Goal: Task Accomplishment & Management: Complete application form

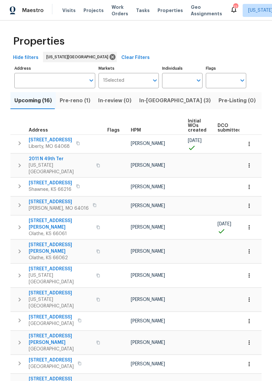
click at [153, 101] on span "In-[GEOGRAPHIC_DATA] (3)" at bounding box center [174, 100] width 71 height 9
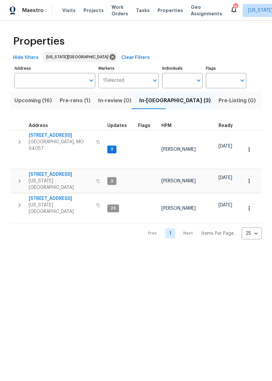
click at [46, 171] on span "[STREET_ADDRESS]" at bounding box center [61, 174] width 64 height 7
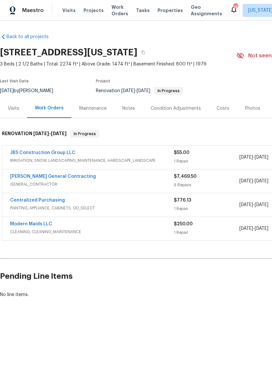
click at [11, 9] on img at bounding box center [13, 11] width 6 height 8
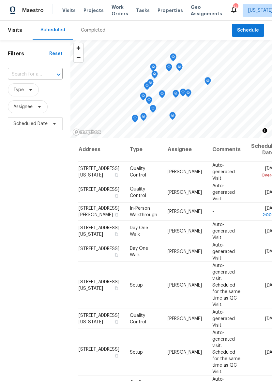
click at [162, 7] on span "Properties" at bounding box center [169, 10] width 25 height 7
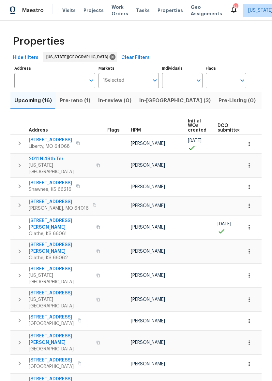
click at [157, 99] on span "In-[GEOGRAPHIC_DATA] (3)" at bounding box center [174, 100] width 71 height 9
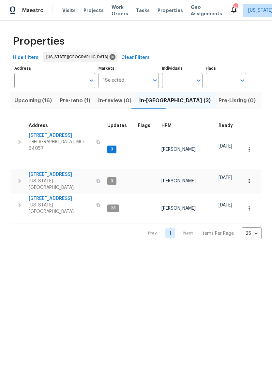
click at [50, 171] on span "[STREET_ADDRESS]" at bounding box center [61, 174] width 64 height 7
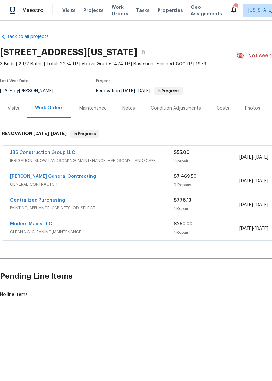
click at [251, 109] on div "Photos" at bounding box center [252, 108] width 15 height 7
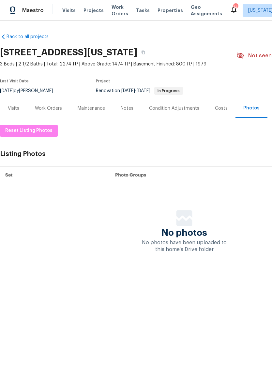
click at [51, 113] on div "Work Orders" at bounding box center [48, 108] width 43 height 19
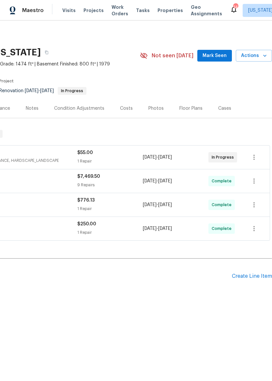
scroll to position [0, 96]
click at [256, 154] on icon "button" at bounding box center [254, 157] width 8 height 8
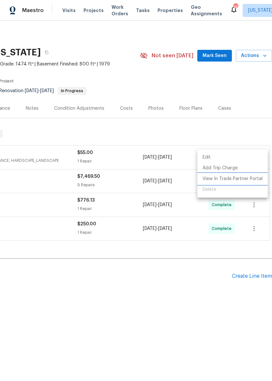
click at [249, 179] on li "View In Trade Partner Portal" at bounding box center [232, 179] width 70 height 11
click at [243, 177] on li "View In Trade Partner Portal" at bounding box center [232, 179] width 70 height 11
click at [207, 305] on div at bounding box center [136, 190] width 272 height 381
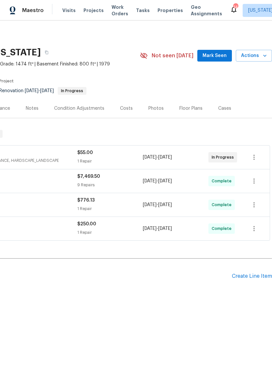
click at [254, 278] on div "Create Line Item" at bounding box center [252, 276] width 40 height 6
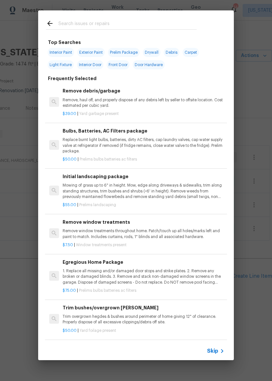
click at [156, 23] on input "text" at bounding box center [127, 25] width 138 height 10
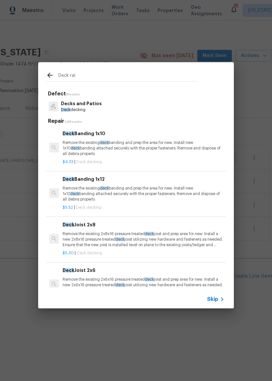
type input "Deck rail"
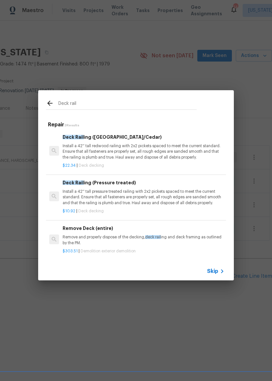
click at [145, 196] on p "Install a 42'' tall pressure treated railing with 2x2 pickets spaced to meet th…" at bounding box center [144, 197] width 162 height 17
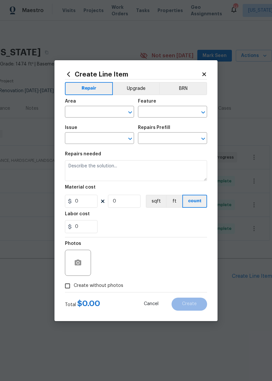
type input "Deck"
type input "Decks and Patios"
type input "Deck Railing (Pressure treated) $10.92"
type textarea "Install a 42'' tall pressure treated railing with 2x2 pickets spaced to meet th…"
type input "10.92"
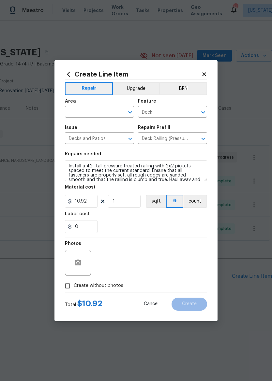
click at [142, 197] on div "10.92 1 sqft ft count" at bounding box center [136, 201] width 142 height 13
click at [133, 195] on input "1" at bounding box center [124, 201] width 33 height 13
click at [134, 205] on input "1" at bounding box center [124, 201] width 33 height 13
type input "70"
click at [178, 228] on div "0" at bounding box center [136, 226] width 142 height 13
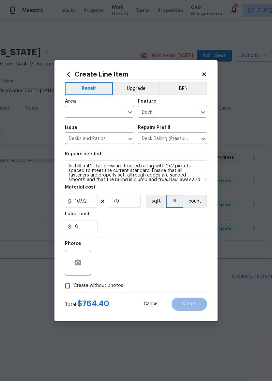
click at [68, 288] on input "Create without photos" at bounding box center [67, 286] width 12 height 12
checkbox input "true"
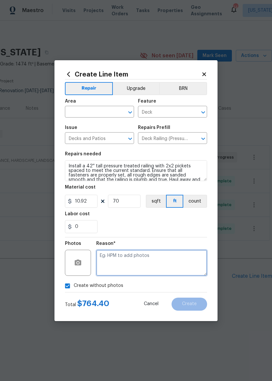
click at [137, 265] on textarea at bounding box center [151, 263] width 111 height 26
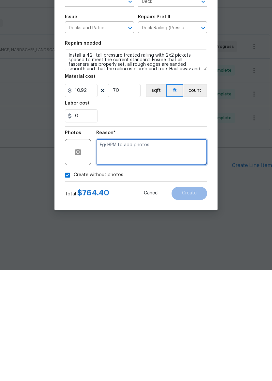
type textarea "."
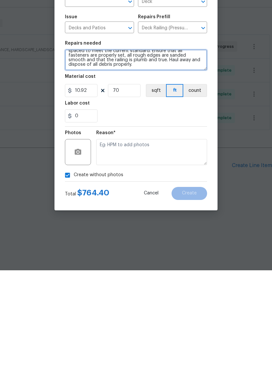
click at [178, 160] on textarea "Install a 42'' tall pressure treated railing with 2x2 pickets spaced to meet th…" at bounding box center [136, 170] width 142 height 21
click at [169, 160] on textarea "Install a 42'' tall pressure treated railing with 2x2 pickets spaced to meet th…" at bounding box center [136, 170] width 142 height 21
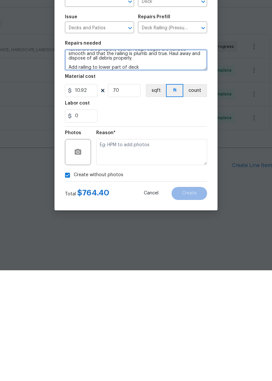
type textarea "Install a 42'' tall pressure treated railing with 2x2 pickets spaced to meet th…"
click at [193, 220] on div "0" at bounding box center [136, 226] width 142 height 13
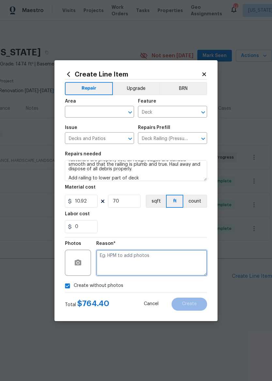
click at [151, 260] on textarea at bounding box center [151, 263] width 111 height 26
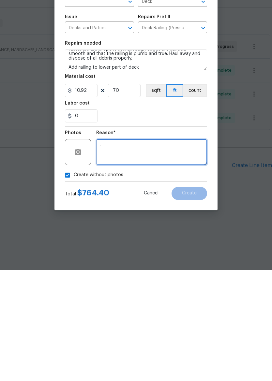
type textarea "."
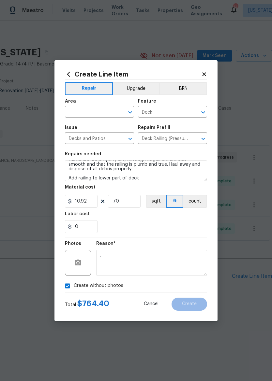
click at [80, 117] on input "text" at bounding box center [90, 112] width 51 height 10
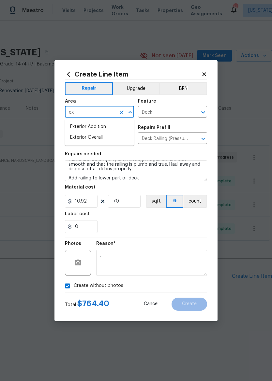
click at [112, 135] on li "Exterior Overall" at bounding box center [99, 137] width 69 height 11
type input "Exterior Overall"
click at [181, 225] on div "0" at bounding box center [136, 226] width 142 height 13
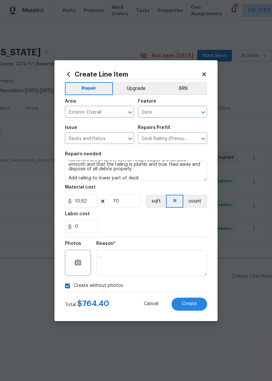
click at [193, 304] on span "Create" at bounding box center [189, 304] width 15 height 5
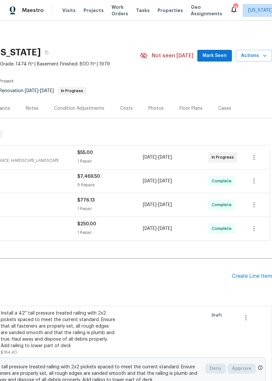
click at [255, 276] on div "Create Line Item" at bounding box center [252, 276] width 40 height 6
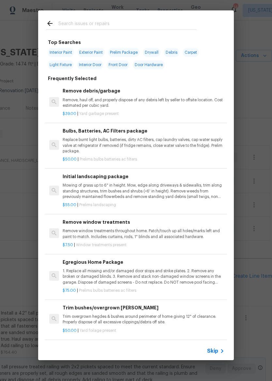
click at [156, 18] on div at bounding box center [121, 23] width 166 height 26
click at [138, 18] on div at bounding box center [121, 23] width 166 height 26
click at [95, 20] on input "text" at bounding box center [127, 25] width 138 height 10
type input "Blinds"
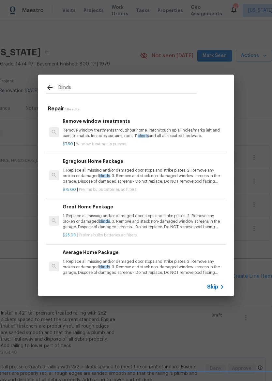
click at [133, 131] on p "Remove window treatments throughout home. Patch/touch up all holes/marks left a…" at bounding box center [144, 133] width 162 height 11
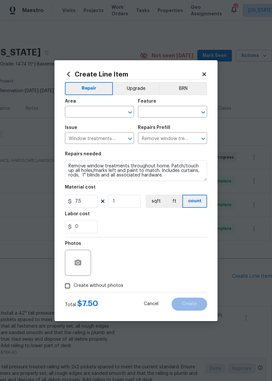
click at [133, 131] on div "Issue" at bounding box center [99, 129] width 69 height 8
click at [82, 113] on input "text" at bounding box center [90, 112] width 51 height 10
click at [100, 135] on li "Interior Overall" at bounding box center [99, 137] width 69 height 11
type input "Interior Overall"
click at [178, 108] on input "text" at bounding box center [163, 112] width 51 height 10
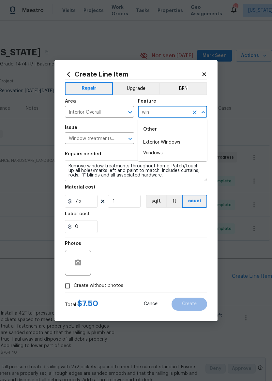
click at [179, 153] on li "Windows" at bounding box center [172, 153] width 69 height 11
type input "Windows"
click at [181, 150] on section "Repairs needed Remove window treatments throughout home. Patch/touch up all hol…" at bounding box center [136, 192] width 142 height 89
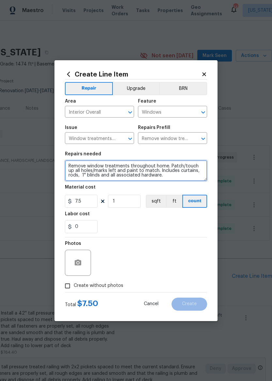
click at [162, 176] on textarea "Remove window treatments throughout home. Patch/touch up all holes/marks left a…" at bounding box center [136, 170] width 142 height 21
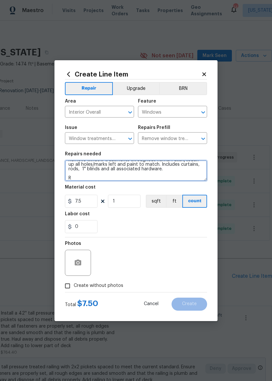
scroll to position [6, 0]
type textarea "Remove window treatments throughout home. Patch/touch up all holes/marks left a…"
click at [199, 229] on div "0" at bounding box center [136, 226] width 142 height 13
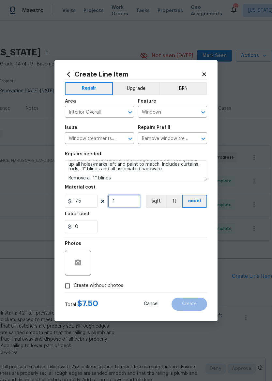
click at [126, 198] on input "1" at bounding box center [124, 201] width 33 height 13
click at [137, 200] on input "1" at bounding box center [124, 201] width 33 height 13
type input "5"
click at [160, 228] on div "0" at bounding box center [136, 226] width 142 height 13
click at [66, 286] on input "Create without photos" at bounding box center [67, 286] width 12 height 12
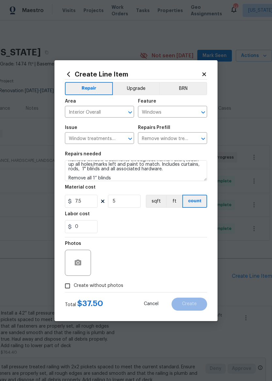
checkbox input "true"
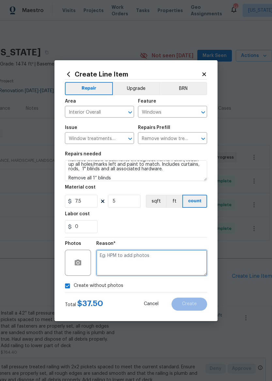
click at [184, 257] on textarea at bounding box center [151, 263] width 111 height 26
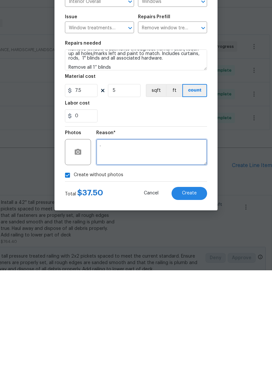
type textarea "."
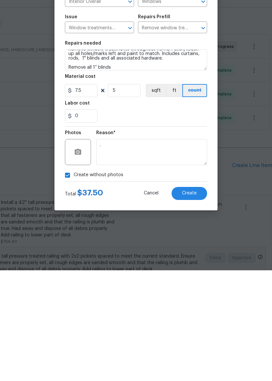
click at [192, 302] on span "Create" at bounding box center [189, 304] width 15 height 5
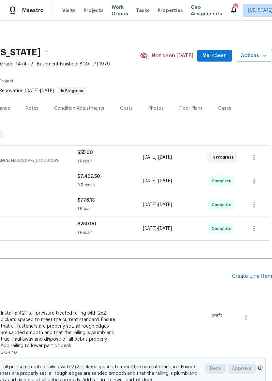
click at [258, 273] on div "Create Line Item" at bounding box center [252, 276] width 40 height 6
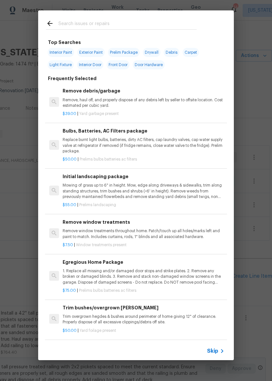
click at [169, 23] on input "text" at bounding box center [127, 25] width 138 height 10
type input "Stain"
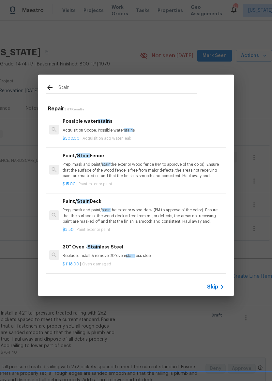
click at [165, 212] on p "Prep, mask and paint/ stain the exterior wood deck (PM to approve of the color)…" at bounding box center [144, 216] width 162 height 17
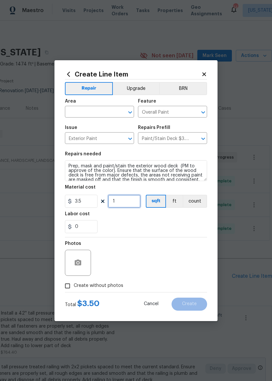
click at [140, 201] on input "1" at bounding box center [124, 201] width 33 height 13
click at [187, 225] on div "0" at bounding box center [136, 226] width 142 height 13
click at [136, 198] on input "700" at bounding box center [124, 201] width 33 height 13
click at [130, 203] on input "700" at bounding box center [124, 201] width 33 height 13
type input "500"
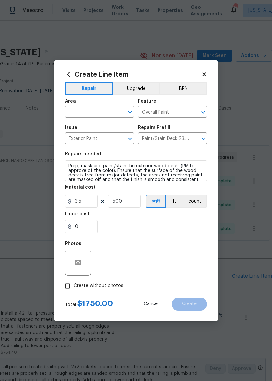
click at [184, 228] on div "0" at bounding box center [136, 226] width 142 height 13
click at [69, 289] on input "Create without photos" at bounding box center [67, 286] width 12 height 12
checkbox input "true"
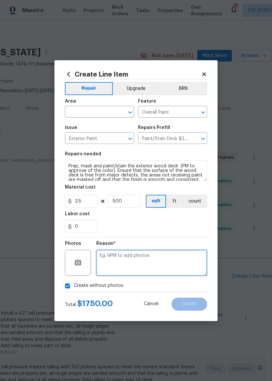
click at [177, 266] on textarea at bounding box center [151, 263] width 111 height 26
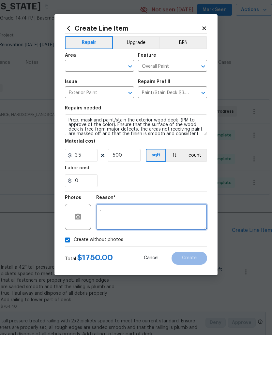
type textarea "."
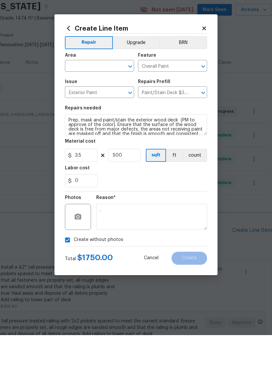
click at [91, 107] on input "text" at bounding box center [90, 112] width 51 height 10
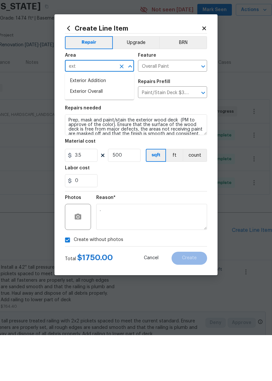
click at [116, 132] on li "Exterior Overall" at bounding box center [99, 137] width 69 height 11
type input "Exterior Overall"
click at [203, 220] on div "0" at bounding box center [136, 226] width 142 height 13
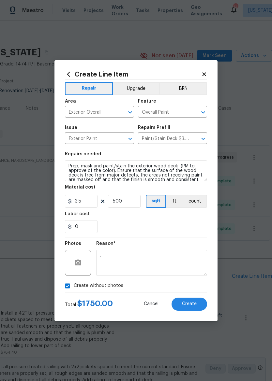
click at [196, 303] on span "Create" at bounding box center [189, 304] width 15 height 5
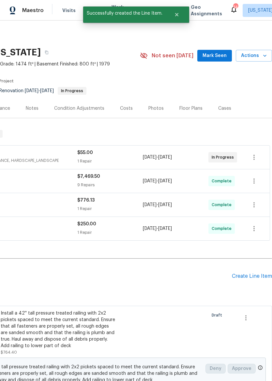
click at [254, 278] on div "Create Line Item" at bounding box center [252, 276] width 40 height 6
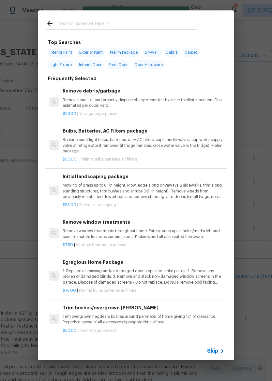
click at [150, 27] on input "text" at bounding box center [127, 25] width 138 height 10
type input "Glaz"
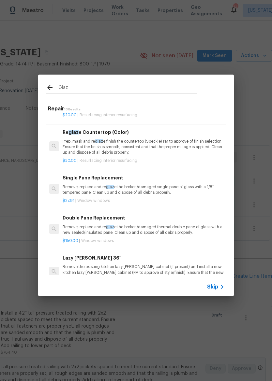
scroll to position [121, 0]
click at [158, 225] on p "Remove, replace and re glaz e the broken/damaged thermal double pane of glass w…" at bounding box center [144, 229] width 162 height 11
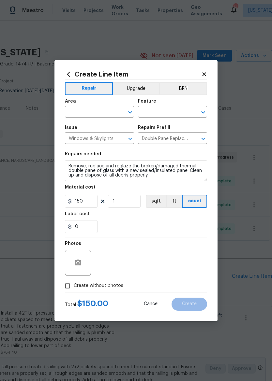
click at [94, 107] on input "text" at bounding box center [90, 112] width 51 height 10
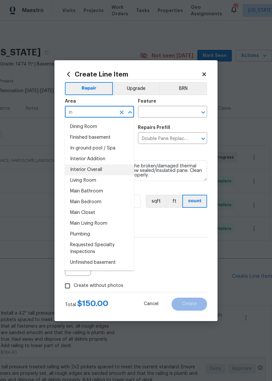
click at [109, 168] on li "Interior Overall" at bounding box center [99, 170] width 69 height 11
type input "Interior Overall"
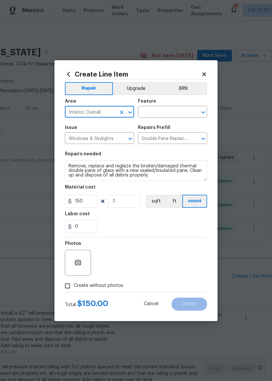
click at [169, 112] on input "text" at bounding box center [163, 112] width 51 height 10
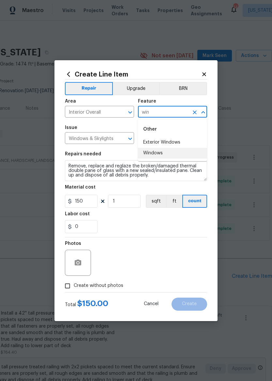
click at [172, 152] on li "Windows" at bounding box center [172, 153] width 69 height 11
type input "Windows"
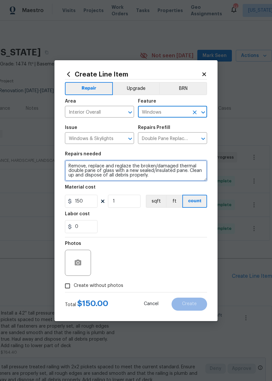
click at [167, 176] on textarea "Remove, replace and reglaze the broken/damaged thermal double pane of glass wit…" at bounding box center [136, 170] width 142 height 21
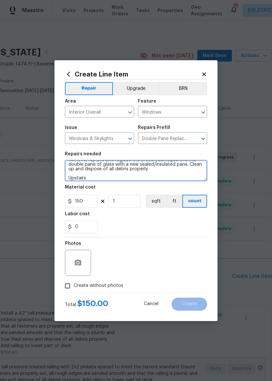
scroll to position [6, 0]
type textarea "Remove, replace and reglaze the broken/damaged thermal double pane of glass wit…"
click at [189, 231] on div "0" at bounding box center [136, 226] width 142 height 13
click at [65, 287] on input "Create without photos" at bounding box center [67, 286] width 12 height 12
checkbox input "true"
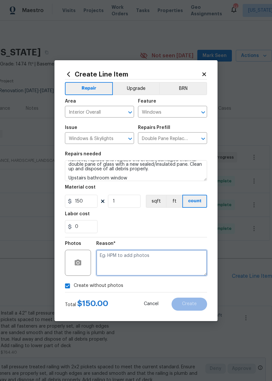
click at [156, 266] on textarea at bounding box center [151, 263] width 111 height 26
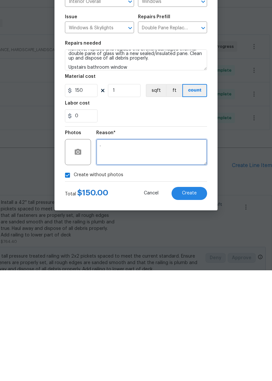
type textarea "."
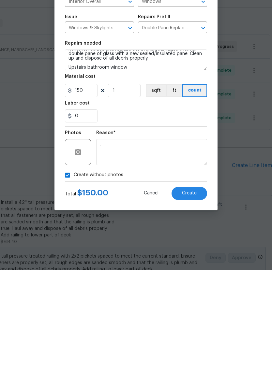
click at [191, 302] on span "Create" at bounding box center [189, 304] width 15 height 5
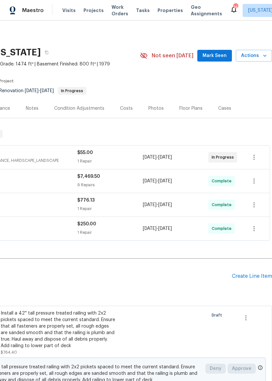
click at [251, 274] on div "Create Line Item" at bounding box center [252, 276] width 40 height 6
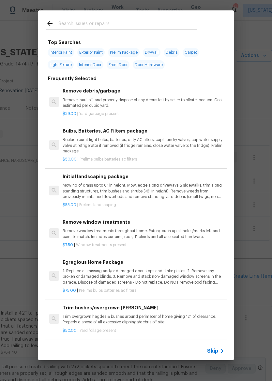
click at [149, 22] on input "text" at bounding box center [127, 25] width 138 height 10
type input "Outlet"
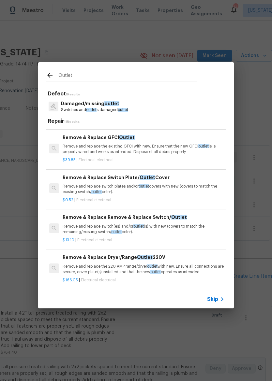
scroll to position [119, 0]
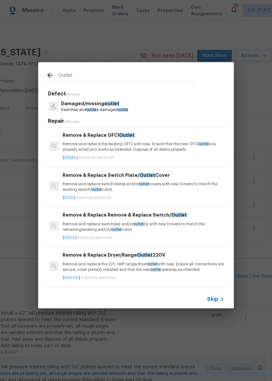
click at [162, 188] on p "Remove and replace switch plates and/or outlet covers with new (covers to match…" at bounding box center [144, 186] width 162 height 11
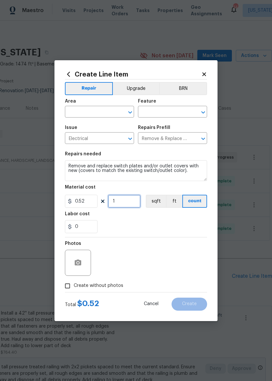
click at [135, 206] on input "1" at bounding box center [124, 201] width 33 height 13
type input "10"
click at [113, 116] on input "text" at bounding box center [90, 112] width 51 height 10
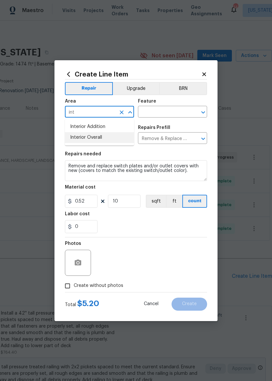
click at [108, 136] on li "Interior Overall" at bounding box center [99, 137] width 69 height 11
type input "Interior Overall"
click at [161, 109] on input "text" at bounding box center [163, 112] width 51 height 10
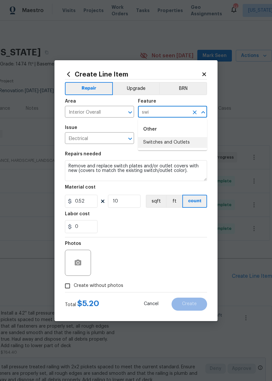
click at [185, 139] on li "Switches and Outlets" at bounding box center [172, 142] width 69 height 11
type input "Switches and Outlets"
click at [185, 139] on input "Remove & Replace Switch Plate/Outlet Cover $0.52" at bounding box center [163, 139] width 51 height 10
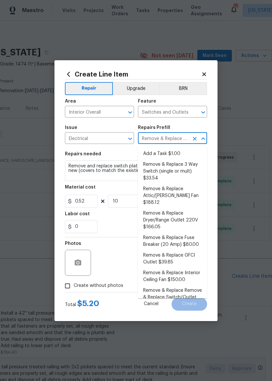
click at [129, 155] on div "Repairs needed" at bounding box center [136, 156] width 142 height 8
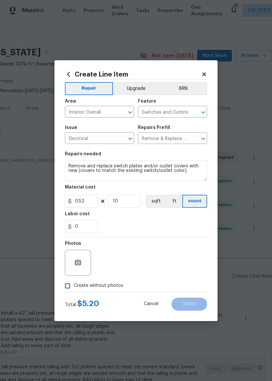
click at [71, 287] on input "Create without photos" at bounding box center [67, 286] width 12 height 12
checkbox input "true"
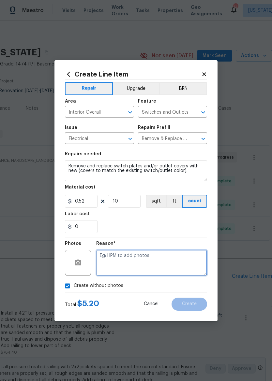
click at [153, 263] on textarea at bounding box center [151, 263] width 111 height 26
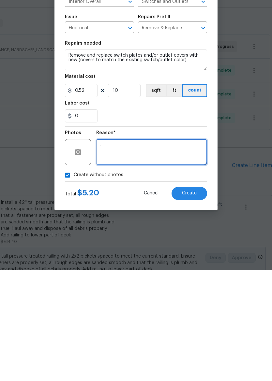
type textarea "."
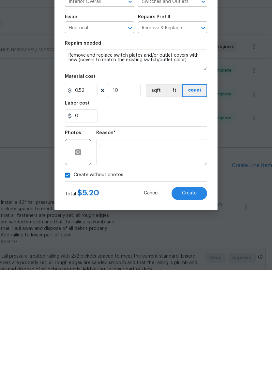
click at [190, 302] on span "Create" at bounding box center [189, 304] width 15 height 5
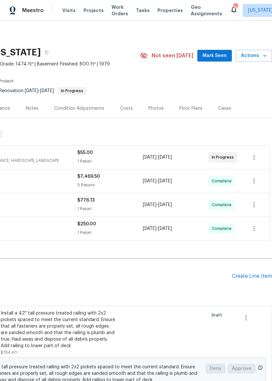
click at [259, 271] on div "Pending Line Items Create Line Item" at bounding box center [88, 276] width 368 height 30
click at [261, 275] on div "Create Line Item" at bounding box center [252, 276] width 40 height 6
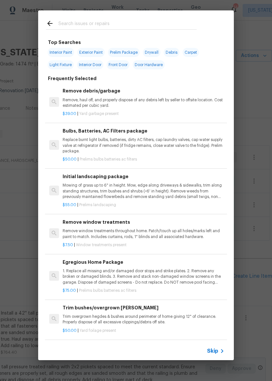
click at [161, 21] on input "text" at bounding box center [127, 25] width 138 height 10
type input "Hpm"
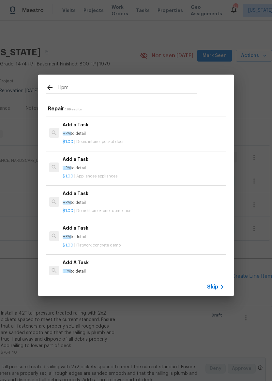
scroll to position [169, 0]
click at [130, 200] on p "HPM to detail" at bounding box center [144, 203] width 162 height 6
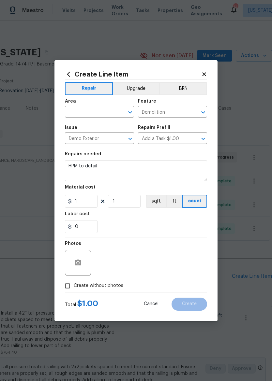
click at [99, 109] on input "text" at bounding box center [90, 112] width 51 height 10
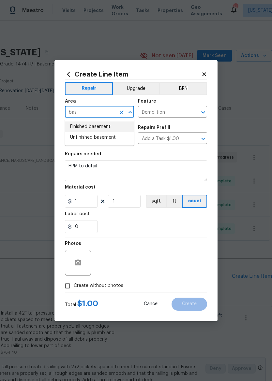
click at [113, 125] on li "Finished basement" at bounding box center [99, 127] width 69 height 11
type input "Finished basement"
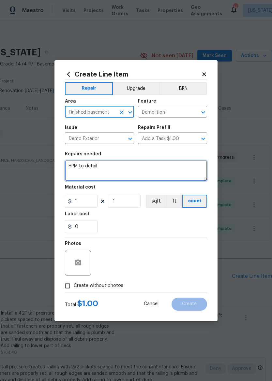
click at [137, 168] on textarea "HPM to detail" at bounding box center [136, 170] width 142 height 21
type textarea "H"
type textarea "Remove carpet and tack strip in laundry room"
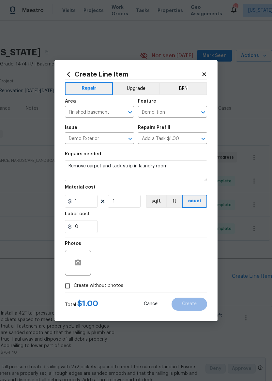
click at [172, 222] on div "0" at bounding box center [136, 226] width 142 height 13
click at [85, 203] on input "1" at bounding box center [81, 201] width 33 height 13
type input "150"
click at [172, 225] on div "0" at bounding box center [136, 226] width 142 height 13
click at [69, 287] on input "Create without photos" at bounding box center [67, 286] width 12 height 12
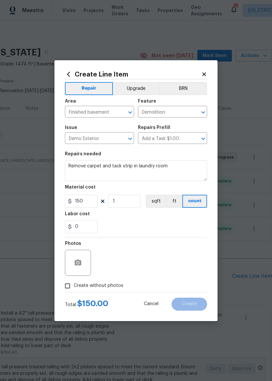
checkbox input "true"
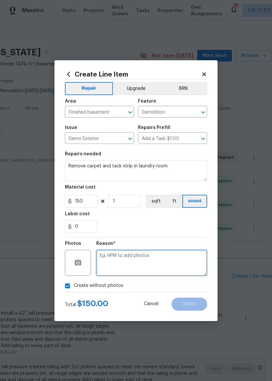
click at [161, 260] on textarea at bounding box center [151, 263] width 111 height 26
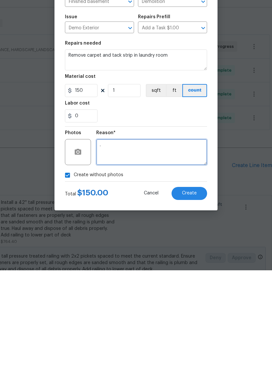
type textarea "."
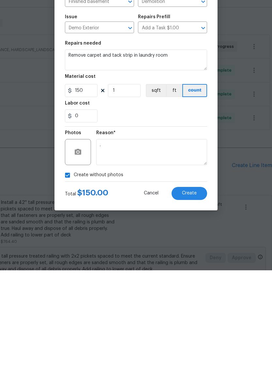
click at [195, 302] on span "Create" at bounding box center [189, 304] width 15 height 5
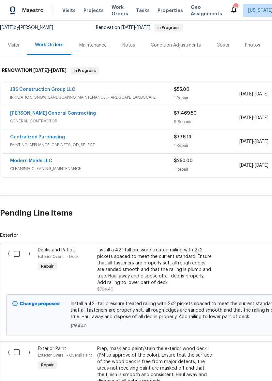
scroll to position [63, 0]
click at [15, 251] on input "checkbox" at bounding box center [19, 254] width 19 height 14
checkbox input "true"
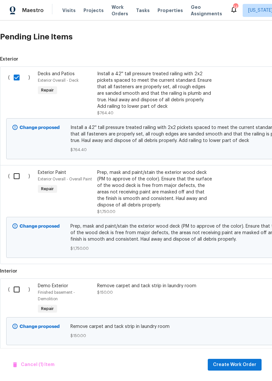
scroll to position [239, 0]
click at [12, 181] on input "checkbox" at bounding box center [19, 176] width 19 height 14
checkbox input "true"
click at [17, 289] on input "checkbox" at bounding box center [19, 290] width 19 height 14
checkbox input "true"
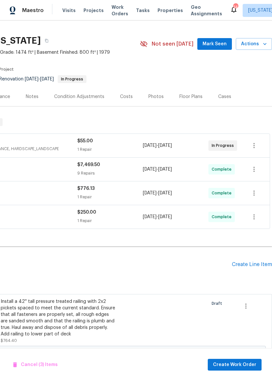
scroll to position [12, 96]
click at [256, 265] on div "Create Line Item" at bounding box center [252, 265] width 40 height 6
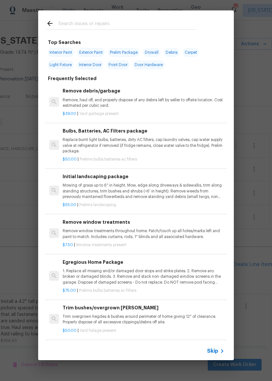
click at [140, 22] on input "text" at bounding box center [127, 25] width 138 height 10
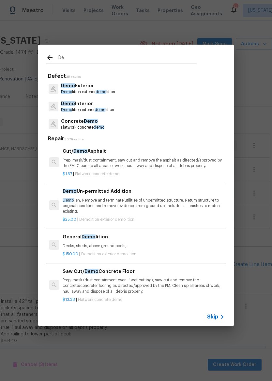
scroll to position [0, 0]
type input "D"
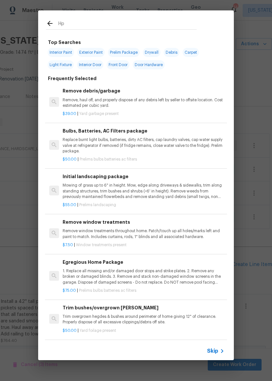
type input "Hpm"
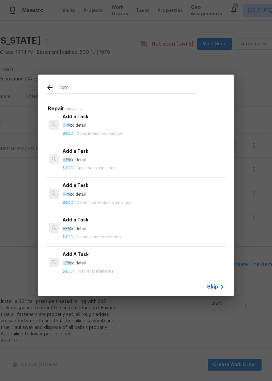
scroll to position [178, 0]
click at [146, 196] on div "$1.00 | Demolition exterior demolition" at bounding box center [144, 200] width 162 height 8
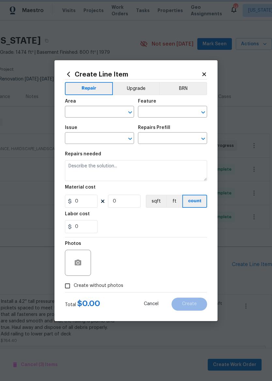
type input "Demolition"
type input "Demo Exterior"
type textarea "HPM to detail"
type input "1"
type input "Add a Task $1.00"
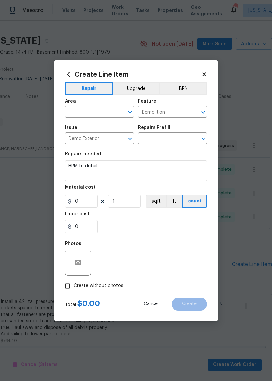
type input "1"
click at [150, 193] on div "Material cost" at bounding box center [136, 189] width 142 height 8
click at [97, 109] on input "text" at bounding box center [90, 112] width 51 height 10
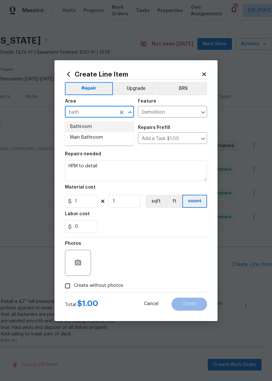
click at [102, 128] on li "Bathroom" at bounding box center [99, 127] width 69 height 11
type input "Bathroom"
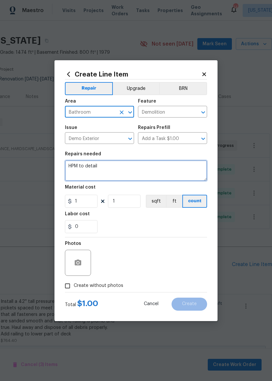
click at [136, 171] on textarea "HPM to detail" at bounding box center [136, 170] width 142 height 21
click at [143, 167] on textarea "HPM to detail" at bounding box center [136, 170] width 142 height 21
type textarea "H"
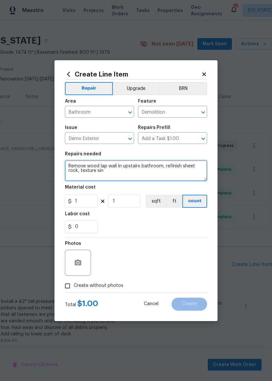
scroll to position [0, 0]
type textarea "Remove wood lap wall in upstairs bathroom, refinish sheet rock, texture is ok i…"
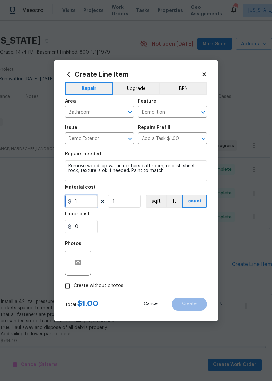
click at [94, 203] on input "1" at bounding box center [81, 201] width 33 height 13
type input "159"
click at [171, 233] on div "0" at bounding box center [136, 226] width 142 height 13
click at [67, 287] on input "Create without photos" at bounding box center [67, 286] width 12 height 12
checkbox input "true"
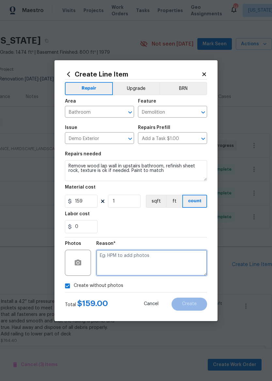
click at [179, 256] on textarea at bounding box center [151, 263] width 111 height 26
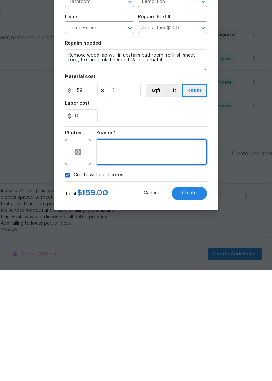
type textarea "."
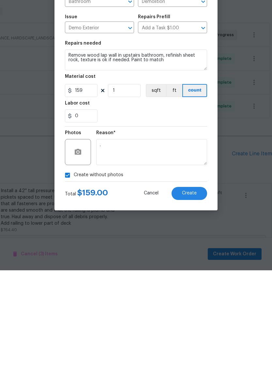
click at [191, 298] on button "Create" at bounding box center [189, 304] width 36 height 13
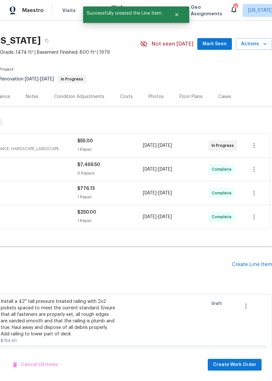
checkbox input "false"
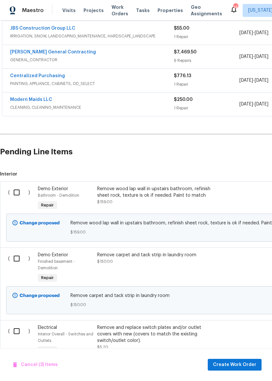
scroll to position [126, 0]
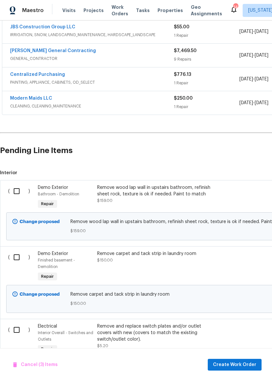
click at [16, 190] on input "checkbox" at bounding box center [19, 191] width 19 height 14
checkbox input "true"
click at [15, 261] on input "checkbox" at bounding box center [19, 258] width 19 height 14
checkbox input "true"
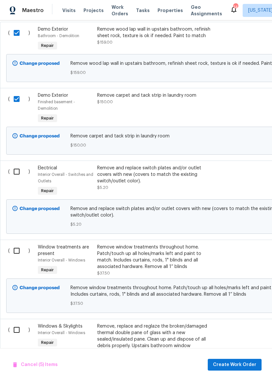
scroll to position [284, 0]
click at [16, 173] on input "checkbox" at bounding box center [19, 172] width 19 height 14
checkbox input "true"
click at [15, 256] on input "checkbox" at bounding box center [19, 251] width 19 height 14
checkbox input "true"
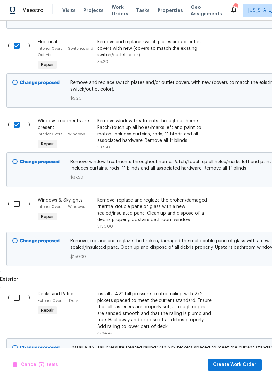
scroll to position [410, 0]
click at [17, 208] on input "checkbox" at bounding box center [19, 204] width 19 height 14
checkbox input "true"
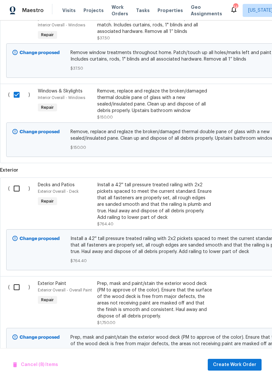
scroll to position [522, 0]
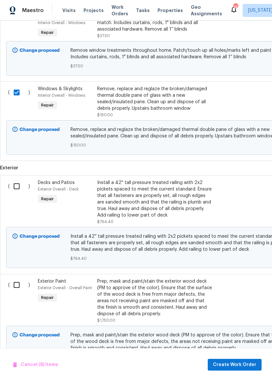
click at [15, 191] on input "checkbox" at bounding box center [19, 186] width 19 height 14
checkbox input "true"
click at [13, 291] on input "checkbox" at bounding box center [19, 285] width 19 height 14
checkbox input "true"
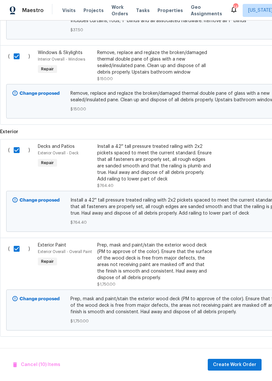
scroll to position [560, 0]
click at [258, 368] on button "Create Work Order" at bounding box center [235, 365] width 54 height 12
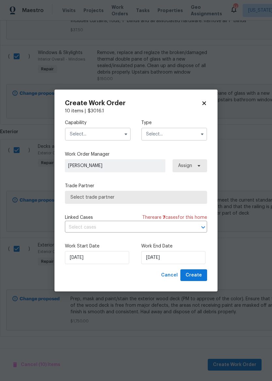
click at [104, 132] on input "text" at bounding box center [98, 134] width 66 height 13
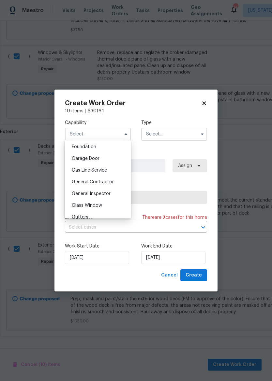
scroll to position [285, 0]
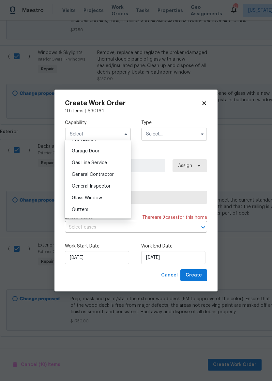
click at [105, 176] on span "General Contractor" at bounding box center [93, 174] width 42 height 5
type input "General Contractor"
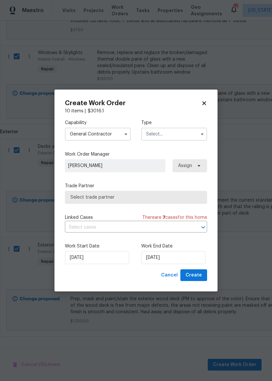
click at [176, 138] on input "text" at bounding box center [174, 134] width 66 height 13
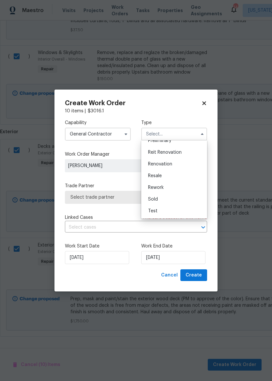
scroll to position [148, 0]
click at [173, 162] on div "Renovation" at bounding box center [174, 164] width 63 height 12
type input "Renovation"
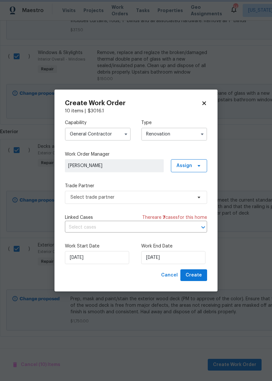
scroll to position [0, 0]
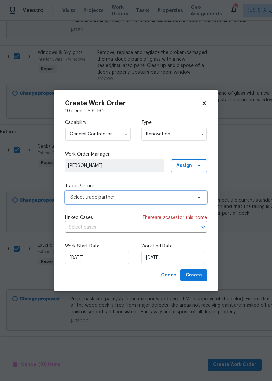
click at [151, 200] on span "Select trade partner" at bounding box center [136, 197] width 142 height 13
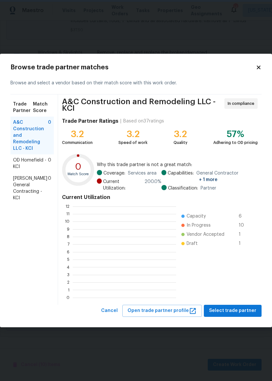
scroll to position [1, 1]
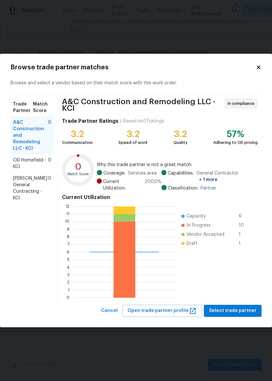
click at [31, 187] on span "Nicholson General Contracting - KCI" at bounding box center [30, 188] width 35 height 26
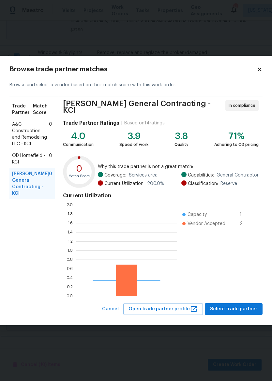
scroll to position [91, 101]
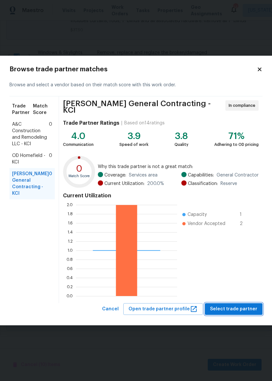
click at [238, 311] on span "Select trade partner" at bounding box center [233, 309] width 47 height 8
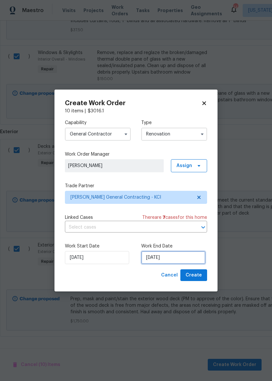
click at [166, 259] on input "8/15/2025" at bounding box center [173, 257] width 64 height 13
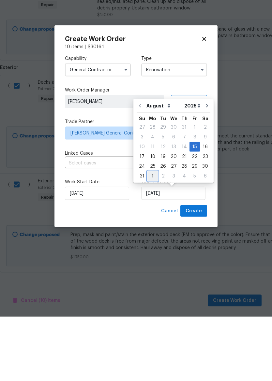
click at [155, 236] on div "1" at bounding box center [152, 240] width 10 height 9
type input "9/1/2025"
select select "8"
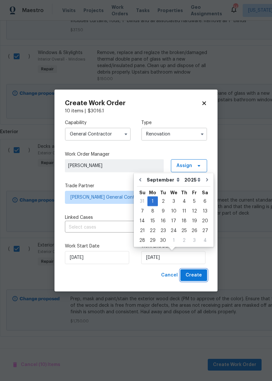
click at [196, 275] on span "Create" at bounding box center [193, 275] width 16 height 8
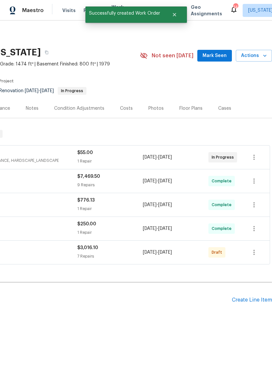
scroll to position [0, 96]
click at [256, 255] on icon "button" at bounding box center [254, 253] width 8 height 8
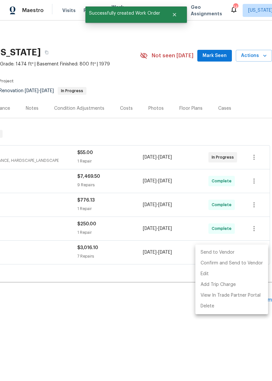
click at [228, 250] on li "Send to Vendor" at bounding box center [231, 252] width 73 height 11
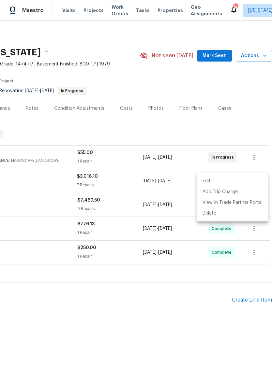
click at [192, 311] on div at bounding box center [136, 190] width 272 height 381
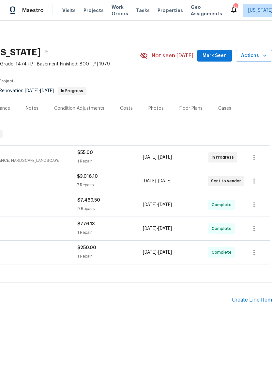
click at [181, 320] on div "No line items." at bounding box center [88, 318] width 368 height 7
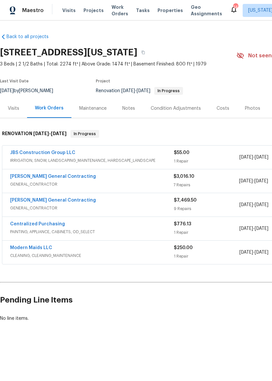
scroll to position [0, 0]
click at [163, 10] on span "Properties" at bounding box center [169, 10] width 25 height 7
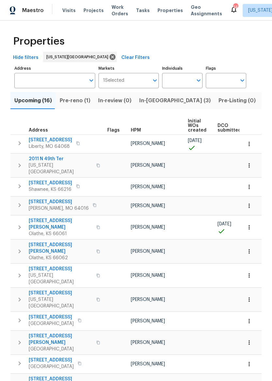
click at [151, 103] on span "In-[GEOGRAPHIC_DATA] (3)" at bounding box center [174, 100] width 71 height 9
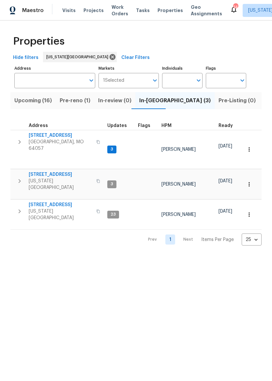
click at [36, 202] on span "6700 NW 50th St" at bounding box center [61, 205] width 64 height 7
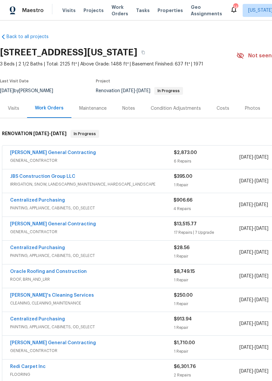
click at [93, 179] on div "JBS Construction Group LLC" at bounding box center [92, 177] width 164 height 8
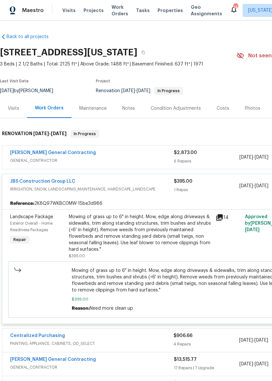
click at [169, 229] on div "Mowing of grass up to 6" in height. Mow, edge along driveways & sidewalks, trim…" at bounding box center [140, 233] width 143 height 39
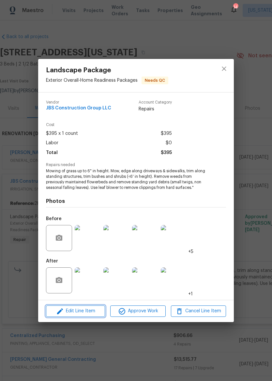
click at [90, 308] on span "Edit Line Item" at bounding box center [75, 311] width 55 height 8
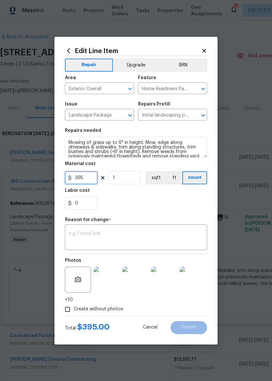
click at [92, 179] on input "395" at bounding box center [81, 177] width 33 height 13
click at [184, 204] on div "0" at bounding box center [136, 203] width 142 height 13
type input "55"
click at [169, 237] on textarea at bounding box center [136, 238] width 134 height 14
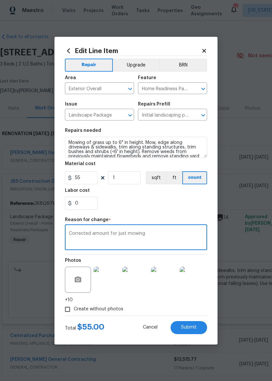
type textarea "Corrected amount for just mowing"
click at [179, 209] on div "0" at bounding box center [136, 203] width 142 height 13
click at [68, 311] on input "Create without photos" at bounding box center [67, 309] width 12 height 12
click at [69, 313] on input "Create without photos" at bounding box center [67, 309] width 12 height 12
click at [67, 310] on input "Create without photos" at bounding box center [67, 309] width 12 height 12
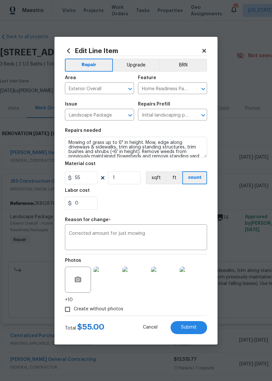
checkbox input "false"
click at [194, 329] on span "Submit" at bounding box center [189, 327] width 16 height 5
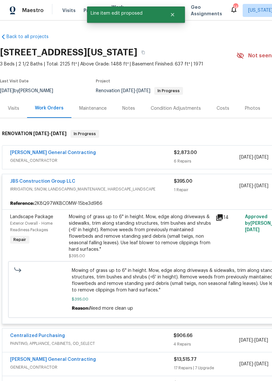
click at [87, 109] on div "Maintenance" at bounding box center [92, 108] width 27 height 7
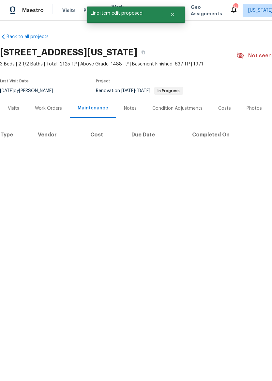
click at [53, 108] on div "Work Orders" at bounding box center [48, 108] width 27 height 7
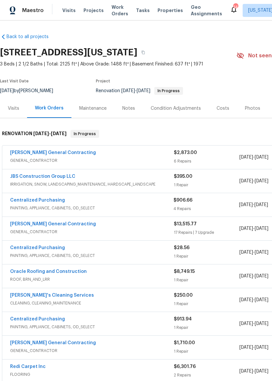
click at [164, 7] on span "Properties" at bounding box center [169, 10] width 25 height 7
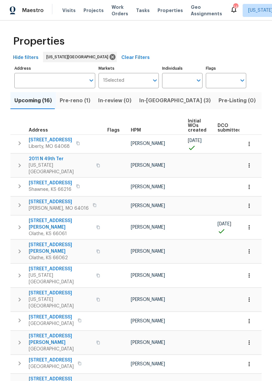
click at [151, 102] on span "In-[GEOGRAPHIC_DATA] (3)" at bounding box center [174, 100] width 71 height 9
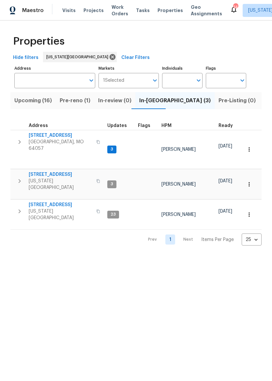
click at [60, 202] on span "6700 NW 50th St" at bounding box center [61, 205] width 64 height 7
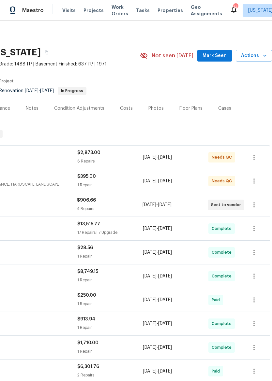
scroll to position [0, 96]
click at [50, 148] on div "[PERSON_NAME] General Contracting GENERAL_CONTRACTOR $2,873.00 6 Repairs [DATE]…" at bounding box center [88, 157] width 364 height 23
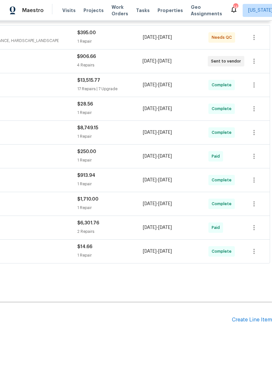
scroll to position [528, 96]
click at [253, 318] on div "Create Line Item" at bounding box center [252, 320] width 40 height 6
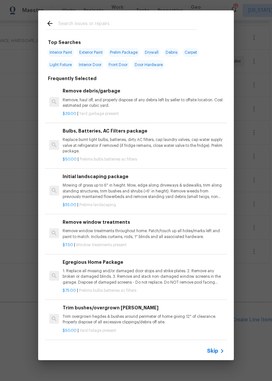
click at [167, 17] on div at bounding box center [121, 23] width 166 height 26
click at [143, 23] on input "text" at bounding box center [127, 25] width 138 height 10
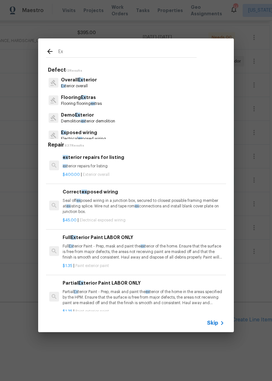
type input "E"
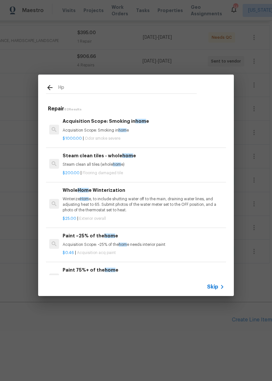
type input "Hpm"
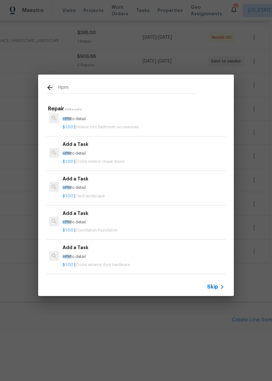
scroll to position [563, 0]
click at [156, 185] on p "HPM to detail" at bounding box center [144, 188] width 162 height 6
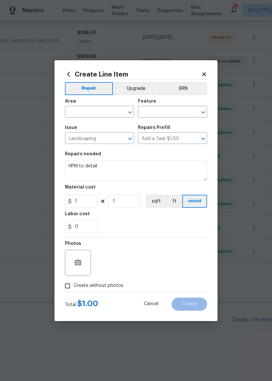
click at [92, 112] on input "text" at bounding box center [90, 112] width 51 height 10
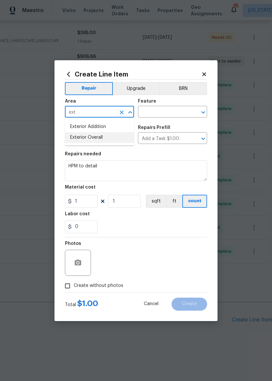
click at [109, 139] on li "Exterior Overall" at bounding box center [99, 137] width 69 height 11
type input "Exterior Overall"
click at [167, 109] on input "text" at bounding box center [163, 112] width 51 height 10
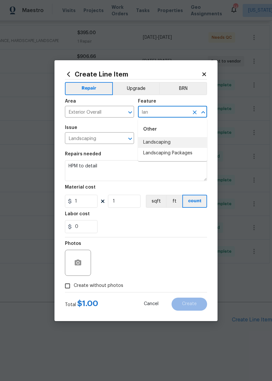
click at [177, 140] on li "Landscaping" at bounding box center [172, 142] width 69 height 11
type input "Landscaping"
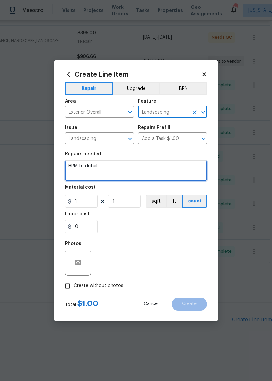
click at [161, 166] on textarea "HPM to detail" at bounding box center [136, 170] width 142 height 21
type textarea "H"
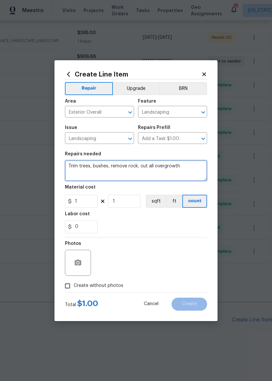
type textarea "Trim trees, bushes, remove rock, cut all overgrowth"
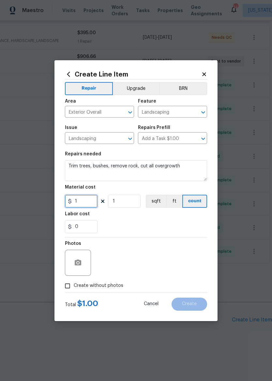
click at [90, 201] on input "1" at bounding box center [81, 201] width 33 height 13
type input "700"
click at [186, 226] on div "0" at bounding box center [136, 226] width 142 height 13
click at [67, 287] on input "Create without photos" at bounding box center [67, 286] width 12 height 12
checkbox input "true"
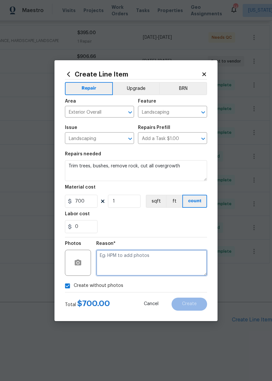
click at [184, 259] on textarea at bounding box center [151, 263] width 111 height 26
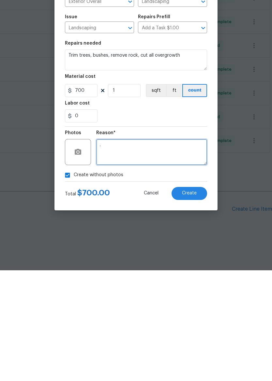
type textarea "."
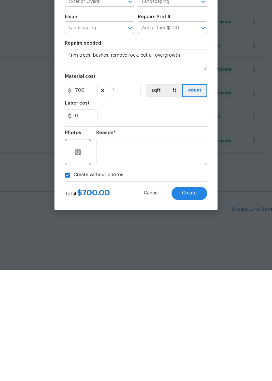
click at [201, 298] on button "Create" at bounding box center [189, 304] width 36 height 13
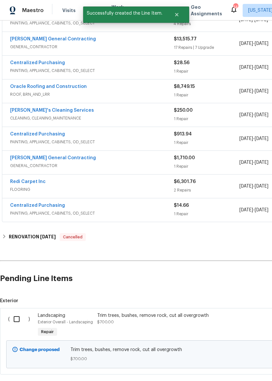
scroll to position [569, 0]
click at [14, 315] on input "checkbox" at bounding box center [19, 319] width 19 height 14
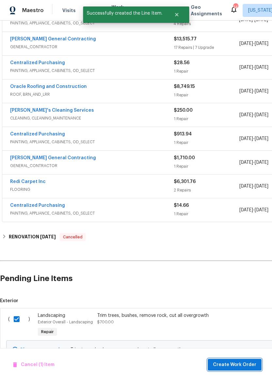
click at [232, 364] on span "Create Work Order" at bounding box center [234, 365] width 43 height 8
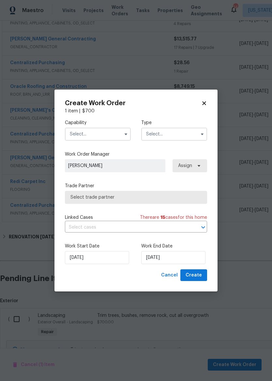
click at [104, 131] on input "text" at bounding box center [98, 134] width 66 height 13
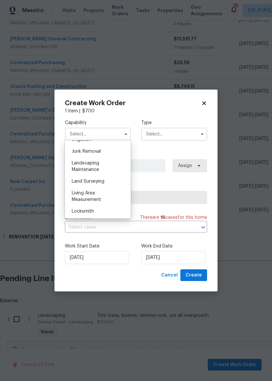
scroll to position [0, 0]
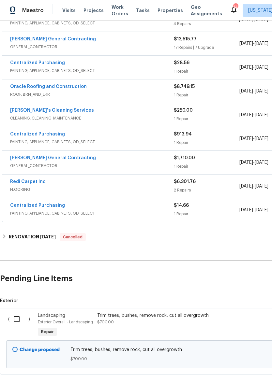
click at [15, 314] on input "checkbox" at bounding box center [19, 319] width 19 height 14
checkbox input "true"
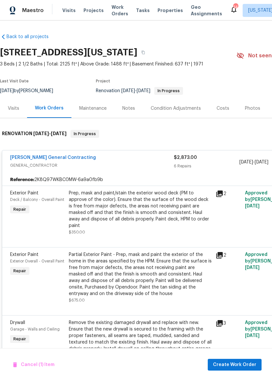
click at [164, 10] on span "Properties" at bounding box center [169, 10] width 25 height 7
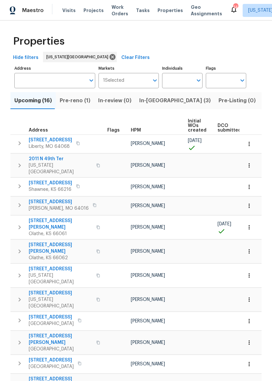
click at [150, 103] on span "In-[GEOGRAPHIC_DATA] (3)" at bounding box center [174, 100] width 71 height 9
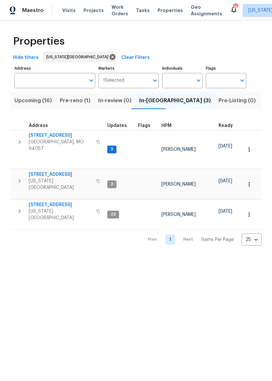
click at [17, 208] on icon "button" at bounding box center [20, 212] width 8 height 8
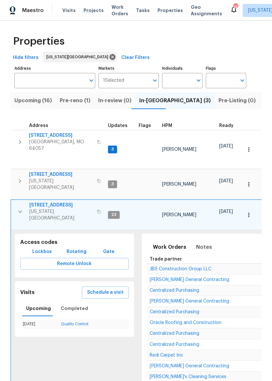
click at [60, 202] on span "[STREET_ADDRESS]" at bounding box center [61, 205] width 64 height 7
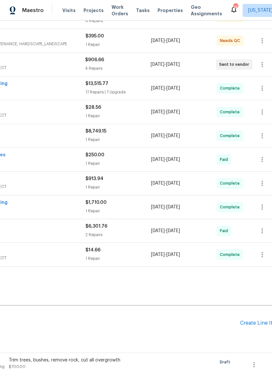
scroll to position [140, 89]
click at [263, 159] on icon "button" at bounding box center [262, 160] width 8 height 8
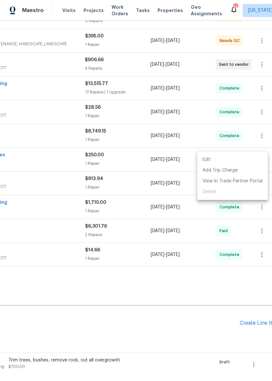
click at [208, 323] on div at bounding box center [136, 190] width 272 height 381
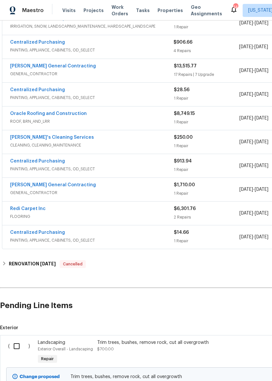
scroll to position [158, 0]
click at [94, 67] on div "[PERSON_NAME] General Contracting" at bounding box center [92, 67] width 164 height 8
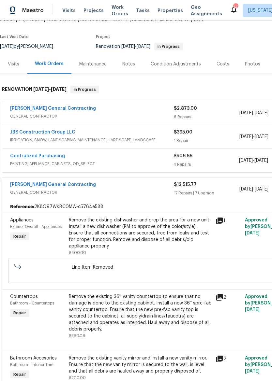
scroll to position [24, 0]
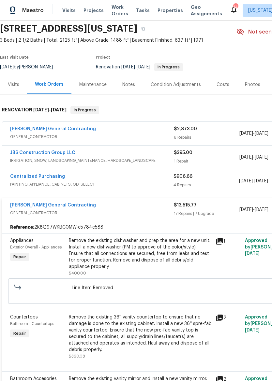
click at [150, 208] on div "[PERSON_NAME] General Contracting" at bounding box center [92, 206] width 164 height 8
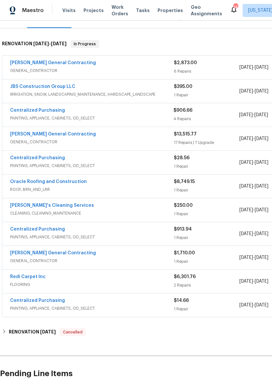
scroll to position [90, 0]
click at [128, 251] on div "[PERSON_NAME] General Contracting" at bounding box center [92, 254] width 164 height 8
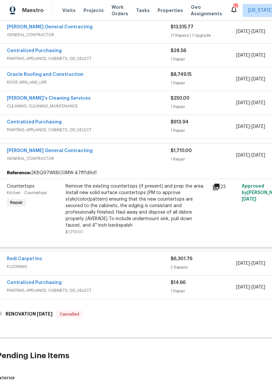
scroll to position [198, 3]
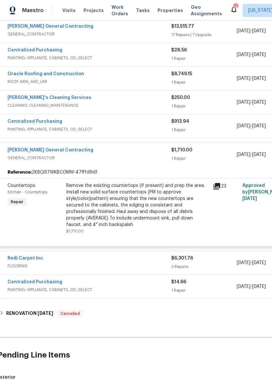
click at [145, 155] on span "GENERAL_CONTRACTOR" at bounding box center [89, 158] width 164 height 7
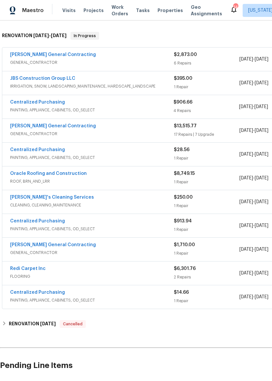
scroll to position [98, 0]
click at [139, 57] on div "[PERSON_NAME] General Contracting" at bounding box center [92, 55] width 164 height 8
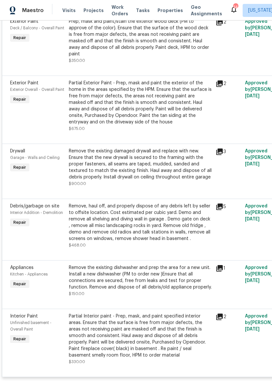
scroll to position [178, 0]
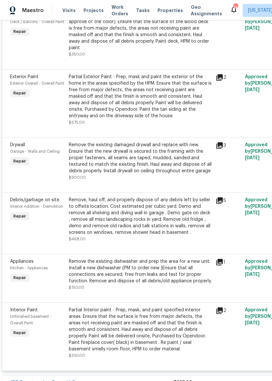
click at [152, 151] on div "Remove the existing damaged drywall and replace with new. Ensure that the new d…" at bounding box center [140, 158] width 143 height 33
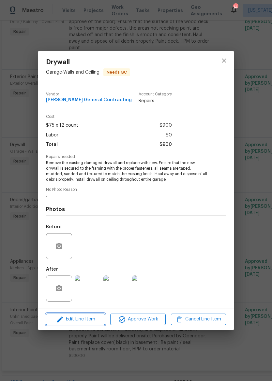
click at [88, 322] on span "Edit Line Item" at bounding box center [75, 319] width 55 height 8
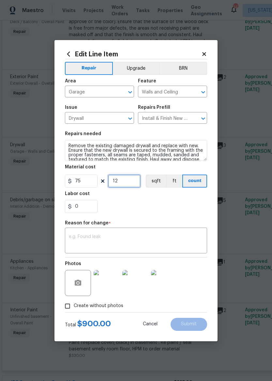
click at [133, 180] on input "12" at bounding box center [124, 181] width 33 height 13
click at [174, 208] on div "0" at bounding box center [136, 206] width 142 height 13
click at [129, 181] on input "18" at bounding box center [124, 181] width 33 height 13
type input "24"
click at [147, 212] on div "0" at bounding box center [136, 206] width 142 height 13
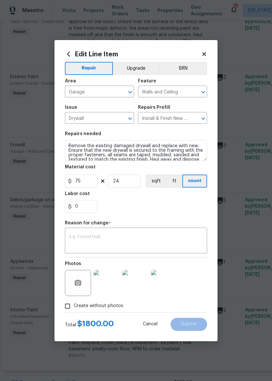
click at [69, 306] on input "Create without photos" at bounding box center [67, 306] width 12 height 12
checkbox input "false"
click at [156, 240] on textarea at bounding box center [136, 242] width 134 height 14
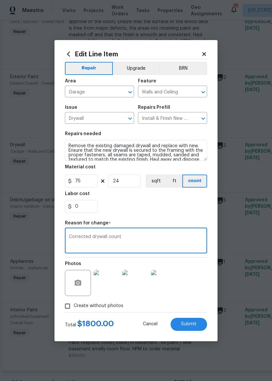
type textarea "Corrected drywall count"
click at [161, 217] on section "Repairs needed Remove the existing damaged drywall and replace with new. Ensure…" at bounding box center [136, 172] width 142 height 89
click at [71, 309] on input "Create without photos" at bounding box center [67, 306] width 12 height 12
checkbox input "false"
click at [124, 240] on textarea "Corrected drywall count" at bounding box center [136, 242] width 134 height 14
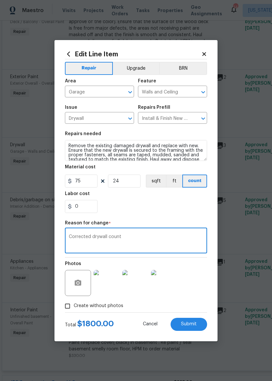
click at [200, 209] on div "0" at bounding box center [136, 206] width 142 height 13
click at [193, 325] on span "Submit" at bounding box center [189, 324] width 16 height 5
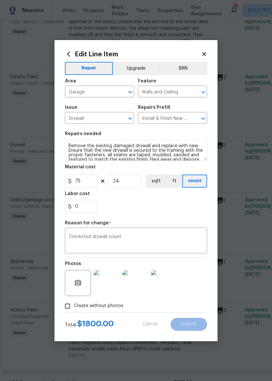
type input "12"
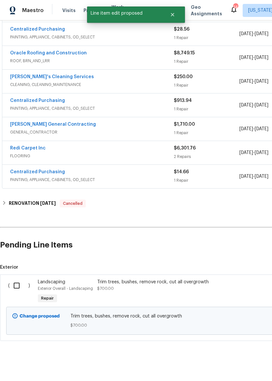
scroll to position [602, 0]
click at [21, 279] on input "checkbox" at bounding box center [19, 286] width 19 height 14
checkbox input "true"
click at [230, 365] on span "Create Work Order" at bounding box center [234, 365] width 43 height 8
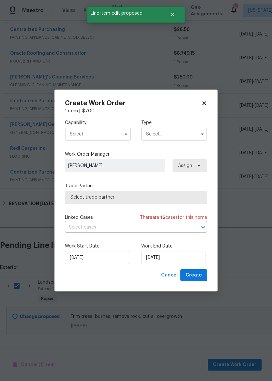
click at [104, 135] on input "text" at bounding box center [98, 134] width 66 height 13
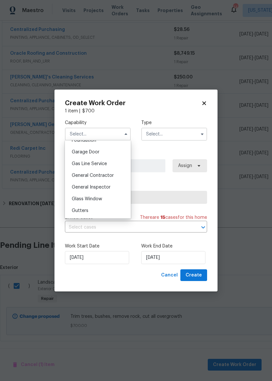
scroll to position [284, 0]
click at [96, 177] on div "General Contractor" at bounding box center [97, 175] width 63 height 12
type input "General Contractor"
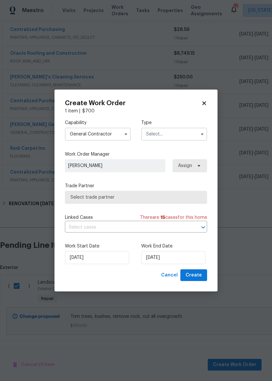
click at [176, 135] on input "text" at bounding box center [174, 134] width 66 height 13
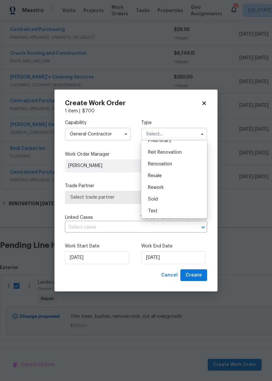
scroll to position [148, 0]
click at [179, 163] on div "Renovation" at bounding box center [174, 164] width 63 height 12
type input "Renovation"
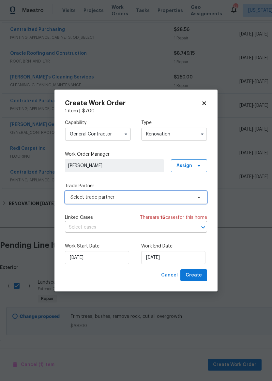
click at [153, 198] on span "Select trade partner" at bounding box center [131, 197] width 122 height 7
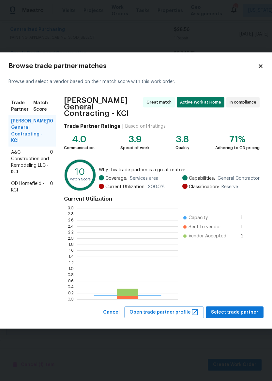
scroll to position [91, 101]
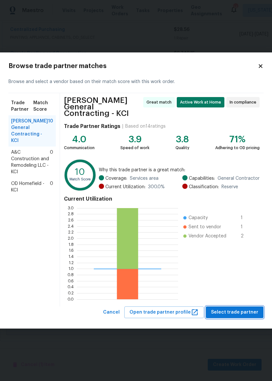
click at [234, 307] on button "Select trade partner" at bounding box center [235, 313] width 58 height 12
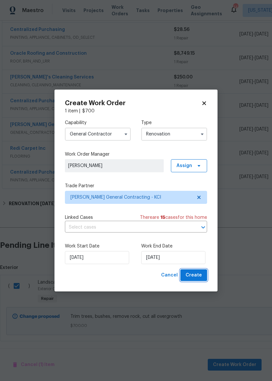
click at [195, 276] on span "Create" at bounding box center [193, 275] width 16 height 8
checkbox input "false"
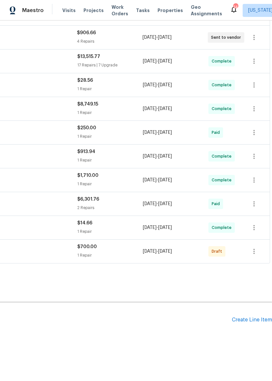
scroll to position [551, 96]
click at [256, 248] on icon "button" at bounding box center [254, 252] width 8 height 8
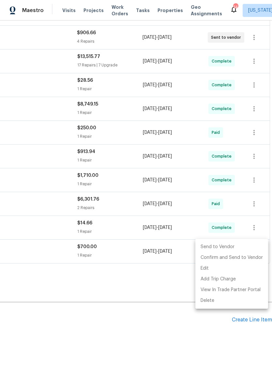
click at [231, 245] on li "Send to Vendor" at bounding box center [231, 247] width 73 height 11
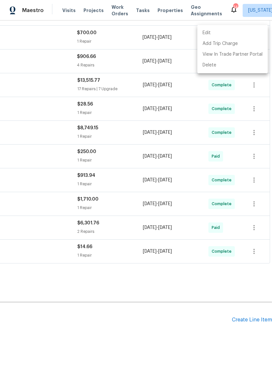
click at [160, 337] on div at bounding box center [136, 190] width 272 height 381
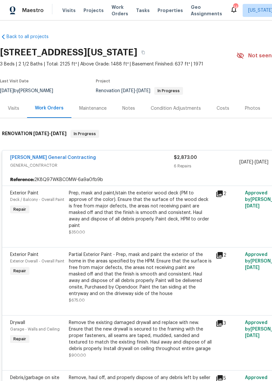
scroll to position [0, 0]
click at [128, 106] on div "Notes" at bounding box center [128, 108] width 13 height 7
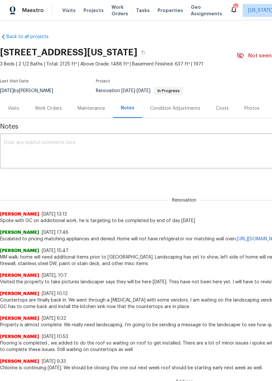
click at [142, 159] on textarea at bounding box center [184, 151] width 360 height 23
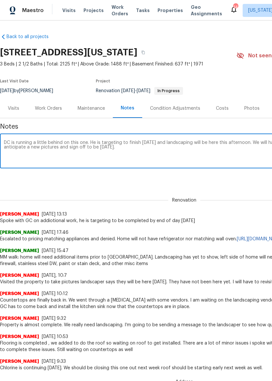
click at [9, 145] on textarea "DC is running a little behind on this one. He is targeting to finish today and …" at bounding box center [184, 151] width 360 height 23
click at [10, 140] on textarea "DC is running a little behind on this one. He is targeting to finish today and …" at bounding box center [184, 151] width 360 height 23
click at [168, 157] on textarea "GC is running a little behind on this one. He is targeting to finish today and …" at bounding box center [184, 151] width 360 height 23
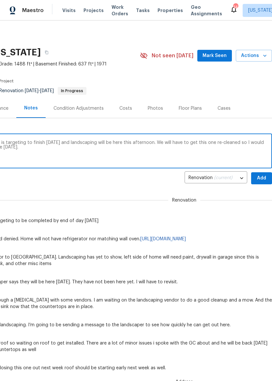
scroll to position [0, 96]
type textarea "GC is running a little behind on this one. He is targeting to finish today and …"
click at [264, 176] on span "Add" at bounding box center [261, 178] width 10 height 8
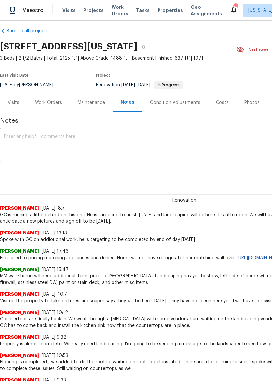
scroll to position [6, 0]
click at [53, 100] on div "Work Orders" at bounding box center [48, 102] width 27 height 7
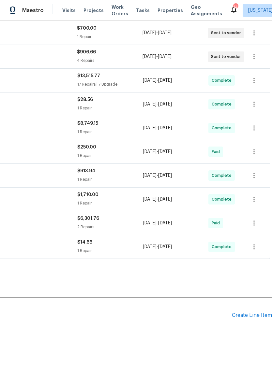
scroll to position [172, 96]
click at [260, 312] on div "Create Line Item" at bounding box center [252, 315] width 40 height 6
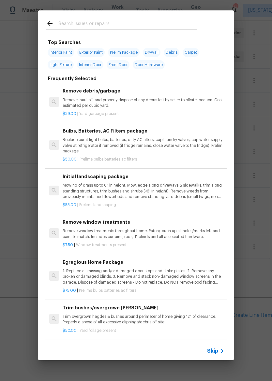
click at [146, 26] on input "text" at bounding box center [127, 25] width 138 height 10
type input "Clean"
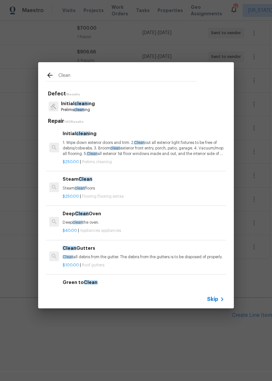
click at [140, 142] on span "Clean" at bounding box center [139, 143] width 11 height 4
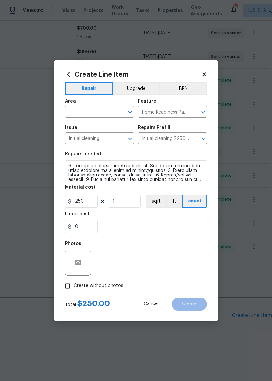
click at [91, 111] on input "text" at bounding box center [90, 112] width 51 height 10
click at [112, 134] on li "Interior Overall" at bounding box center [99, 137] width 69 height 11
type input "Interior Overall"
click at [155, 230] on div "0" at bounding box center [136, 226] width 142 height 13
click at [68, 286] on input "Create without photos" at bounding box center [67, 286] width 12 height 12
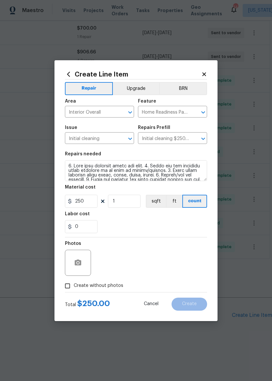
checkbox input "true"
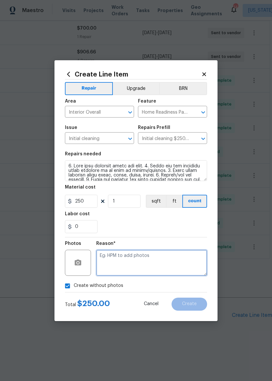
click at [168, 259] on textarea at bounding box center [151, 263] width 111 height 26
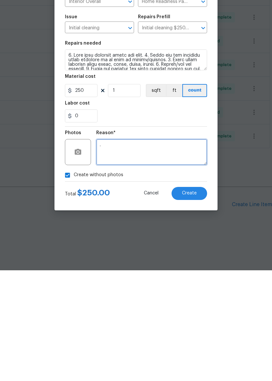
type textarea "."
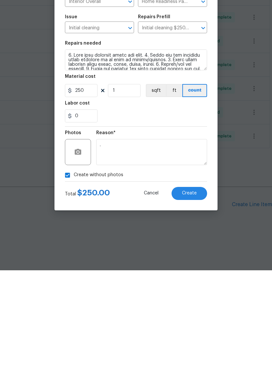
click at [196, 298] on button "Create" at bounding box center [189, 304] width 36 height 13
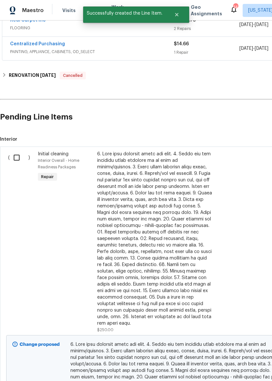
scroll to position [370, 0]
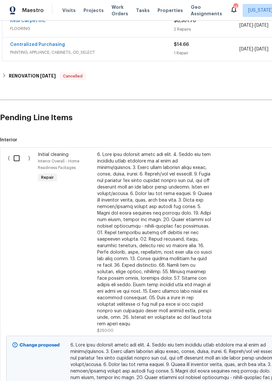
click at [19, 161] on input "checkbox" at bounding box center [19, 158] width 19 height 14
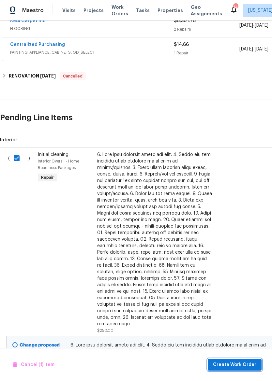
click at [238, 366] on span "Create Work Order" at bounding box center [234, 365] width 43 height 8
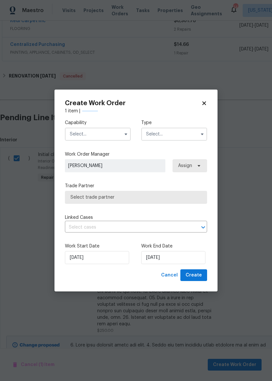
checkbox input "false"
click at [105, 135] on input "text" at bounding box center [98, 134] width 66 height 13
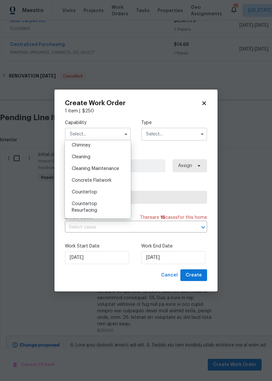
scroll to position [80, 0]
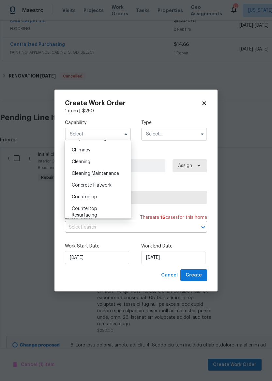
click at [108, 161] on div "Cleaning" at bounding box center [97, 162] width 63 height 12
type input "Cleaning"
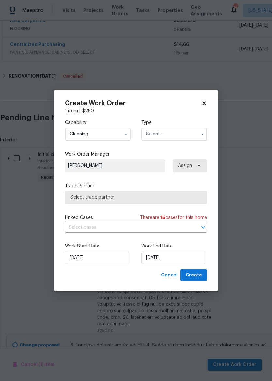
click at [184, 133] on input "text" at bounding box center [174, 134] width 66 height 13
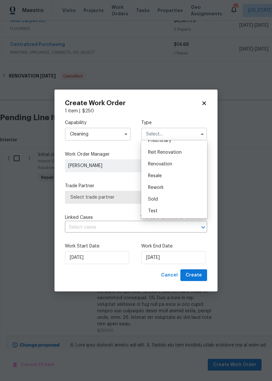
scroll to position [148, 0]
click at [184, 164] on div "Renovation" at bounding box center [174, 164] width 63 height 12
type input "Renovation"
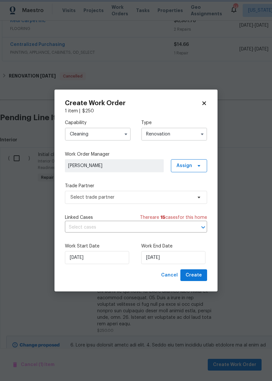
scroll to position [0, 0]
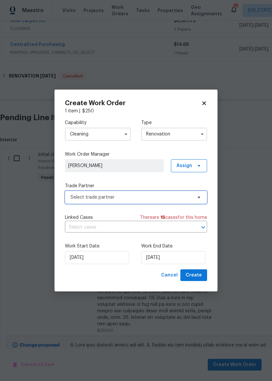
click at [159, 197] on span "Select trade partner" at bounding box center [131, 197] width 122 height 7
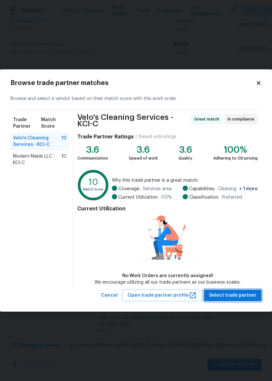
click at [230, 295] on span "Select trade partner" at bounding box center [232, 296] width 47 height 8
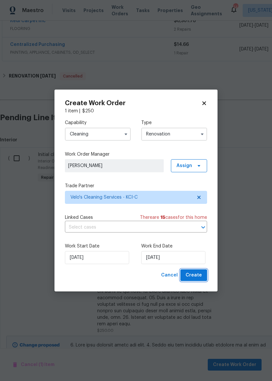
click at [195, 275] on span "Create" at bounding box center [193, 275] width 16 height 8
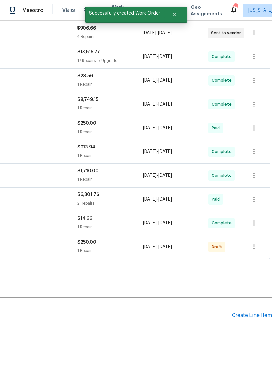
scroll to position [196, 96]
click at [257, 249] on icon "button" at bounding box center [254, 247] width 8 height 8
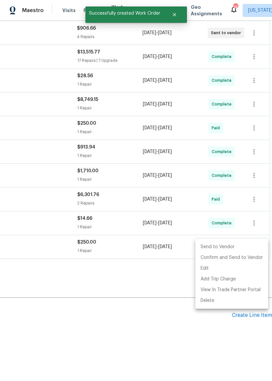
click at [243, 250] on li "Send to Vendor" at bounding box center [231, 247] width 73 height 11
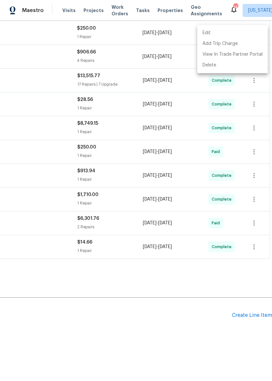
click at [136, 280] on div at bounding box center [136, 190] width 272 height 381
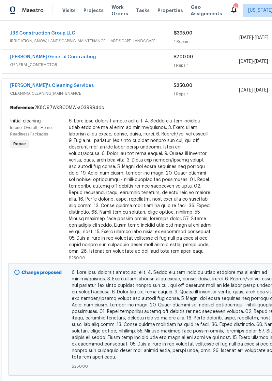
scroll to position [143, 0]
click at [61, 83] on link "Velo's Cleaning Services" at bounding box center [52, 85] width 84 height 5
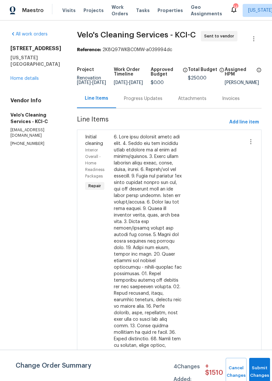
click at [133, 102] on div "Progress Updates" at bounding box center [143, 98] width 38 height 7
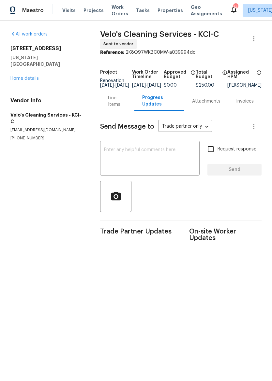
click at [157, 148] on div "x ​" at bounding box center [149, 158] width 99 height 33
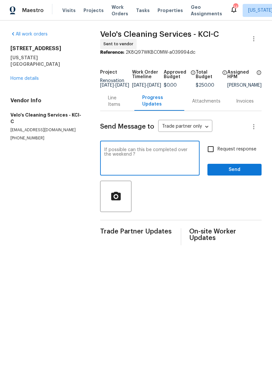
type textarea "If possible can this be completed over the weekend ?"
click at [242, 174] on span "Send" at bounding box center [234, 170] width 44 height 8
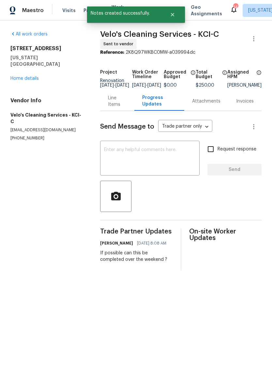
click at [13, 76] on link "Home details" at bounding box center [24, 78] width 28 height 5
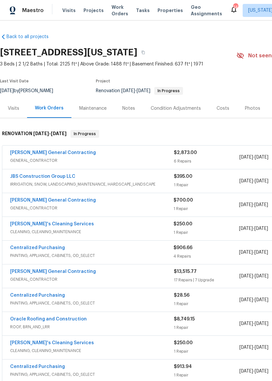
click at [71, 178] on link "JBS Construction Group LLC" at bounding box center [42, 176] width 65 height 5
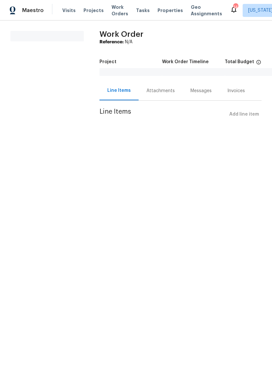
click at [160, 9] on span "Properties" at bounding box center [169, 10] width 25 height 7
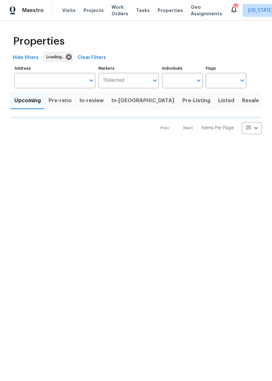
click at [121, 99] on span "In-reno" at bounding box center [142, 100] width 63 height 9
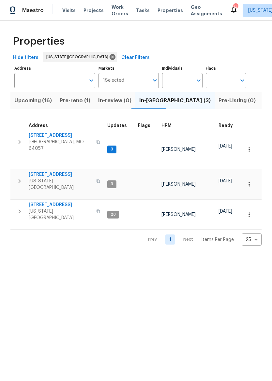
click at [49, 202] on span "6700 NW 50th St" at bounding box center [61, 205] width 64 height 7
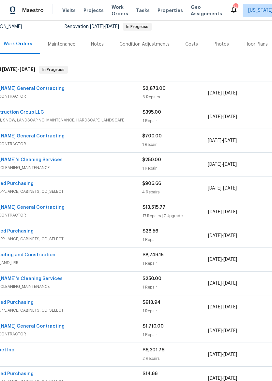
scroll to position [63, 20]
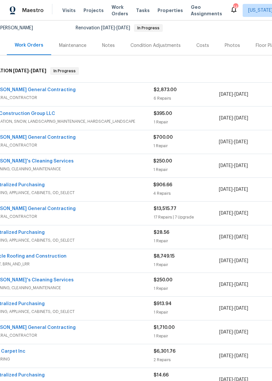
click at [121, 168] on span "CLEANING, CLEANING_MAINTENANCE" at bounding box center [71, 169] width 163 height 7
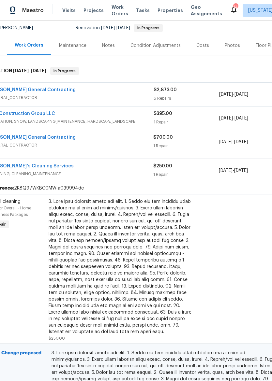
click at [35, 166] on link "[PERSON_NAME]'s Cleaning Services" at bounding box center [32, 166] width 84 height 5
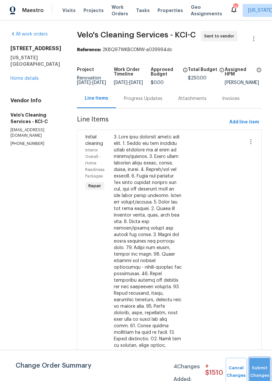
click at [262, 367] on button "Submit Changes" at bounding box center [259, 372] width 21 height 28
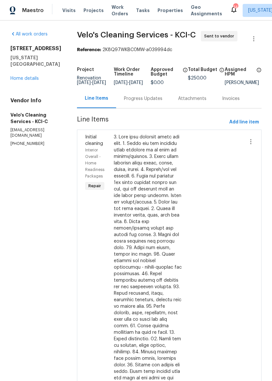
click at [30, 81] on link "Home details" at bounding box center [24, 78] width 28 height 5
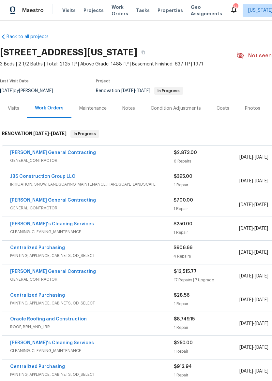
click at [26, 12] on span "Maestro" at bounding box center [32, 10] width 21 height 7
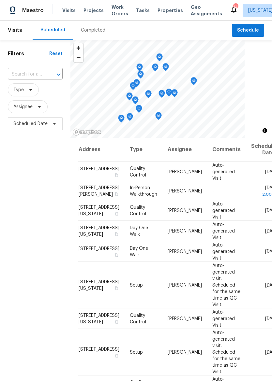
click at [158, 8] on span "Properties" at bounding box center [169, 10] width 25 height 7
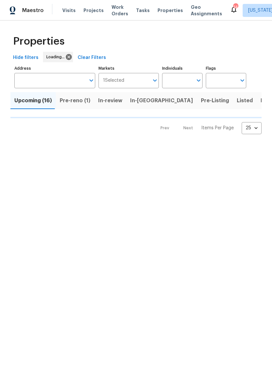
click at [121, 99] on button "In-review" at bounding box center [110, 100] width 32 height 17
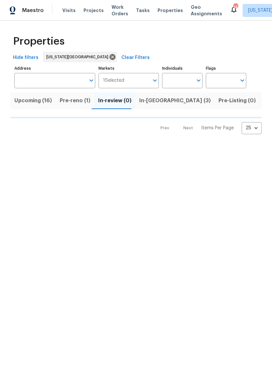
click at [154, 103] on span "In-[GEOGRAPHIC_DATA] (3)" at bounding box center [174, 100] width 71 height 9
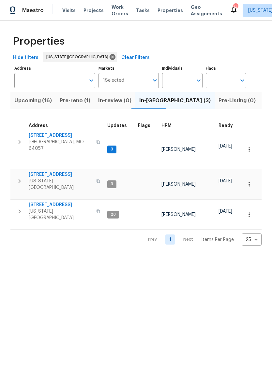
click at [61, 171] on span "[STREET_ADDRESS]" at bounding box center [61, 174] width 64 height 7
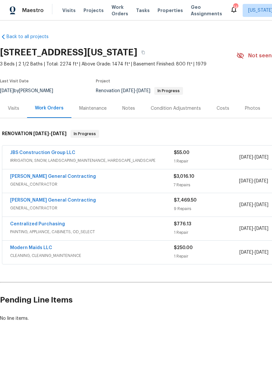
click at [128, 108] on div "Notes" at bounding box center [128, 108] width 13 height 7
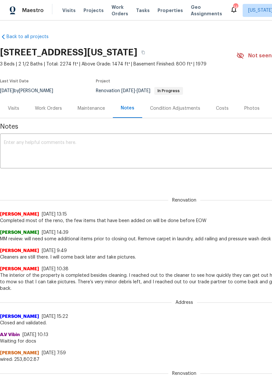
click at [94, 147] on textarea at bounding box center [184, 151] width 360 height 23
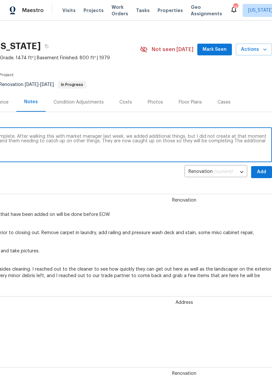
scroll to position [6, 96]
type textarea "Created new line items that need to be complete. After walking this with market…"
click at [265, 172] on span "Add" at bounding box center [261, 172] width 10 height 8
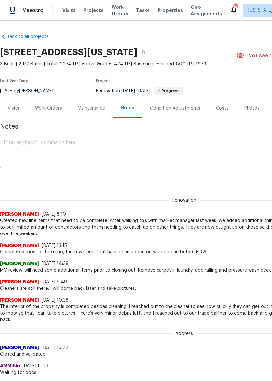
scroll to position [0, 0]
click at [32, 11] on span "Maestro" at bounding box center [32, 10] width 21 height 7
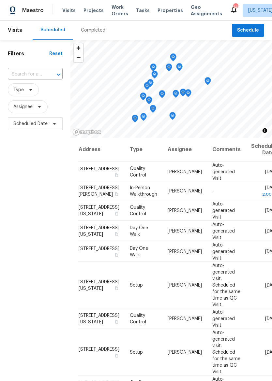
click at [32, 13] on span "Maestro" at bounding box center [32, 10] width 21 height 7
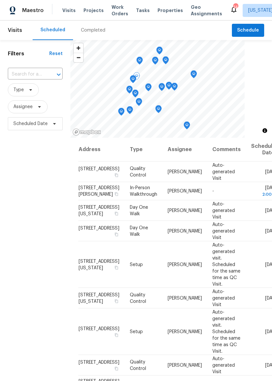
click at [97, 216] on span "2011 N 49th Ter, Kansas City, KS 66104" at bounding box center [99, 210] width 41 height 11
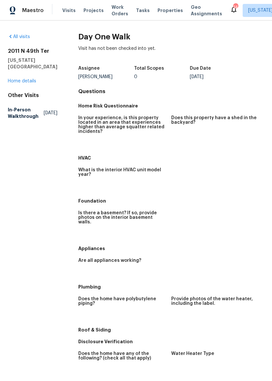
click at [35, 79] on link "Home details" at bounding box center [22, 81] width 28 height 5
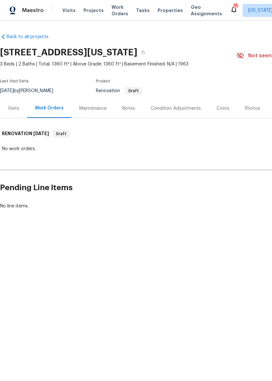
click at [15, 106] on div "Visits" at bounding box center [13, 108] width 11 height 7
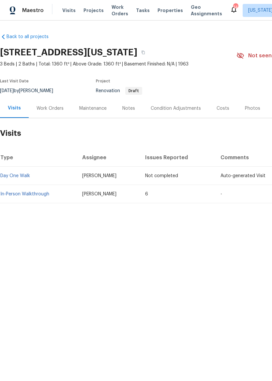
click at [29, 194] on link "In-Person Walkthrough" at bounding box center [24, 194] width 49 height 5
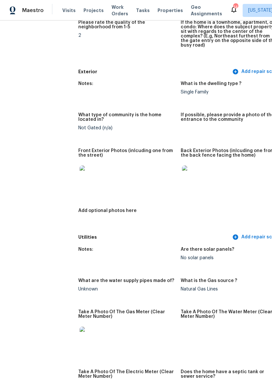
scroll to position [226, 0]
click at [79, 171] on img at bounding box center [89, 175] width 21 height 21
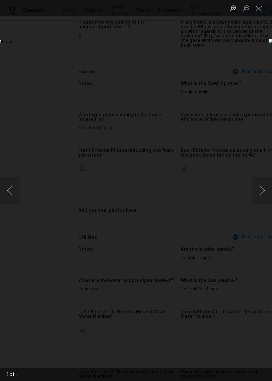
click at [263, 6] on button "Close lightbox" at bounding box center [258, 8] width 13 height 11
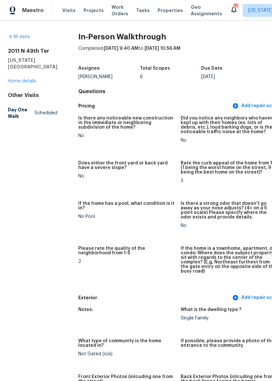
scroll to position [0, 0]
click at [37, 10] on span "Maestro" at bounding box center [32, 10] width 21 height 7
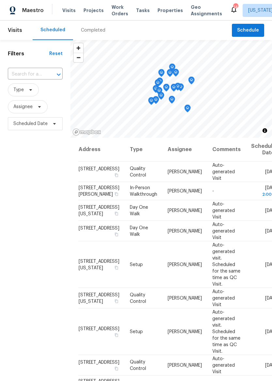
click at [165, 2] on div "Maestro Visits Projects Work Orders Tasks Properties Geo Assignments 14 [US_STA…" at bounding box center [136, 10] width 272 height 21
click at [161, 10] on span "Properties" at bounding box center [169, 10] width 25 height 7
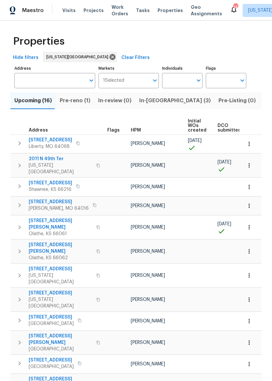
click at [14, 10] on img at bounding box center [13, 11] width 6 height 8
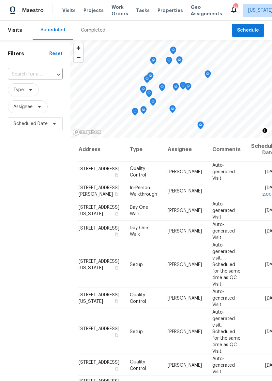
click at [162, 12] on span "Properties" at bounding box center [169, 10] width 25 height 7
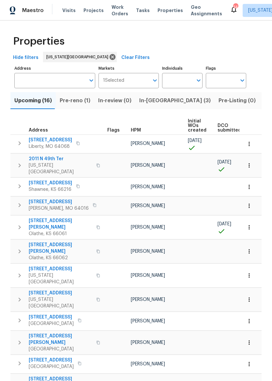
click at [80, 104] on span "Pre-reno (1)" at bounding box center [75, 100] width 31 height 9
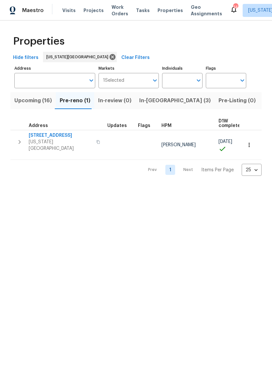
click at [155, 103] on span "In-[GEOGRAPHIC_DATA] (3)" at bounding box center [174, 100] width 71 height 9
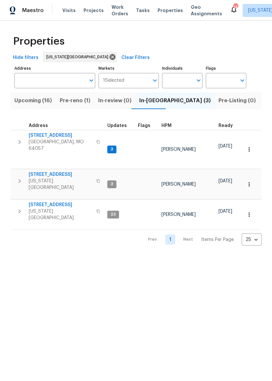
click at [48, 171] on span "3550 N Kenwood Ave" at bounding box center [61, 174] width 64 height 7
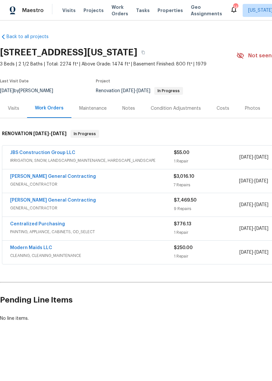
scroll to position [0, 0]
click at [161, 7] on span "Properties" at bounding box center [169, 10] width 25 height 7
